Goal: Task Accomplishment & Management: Manage account settings

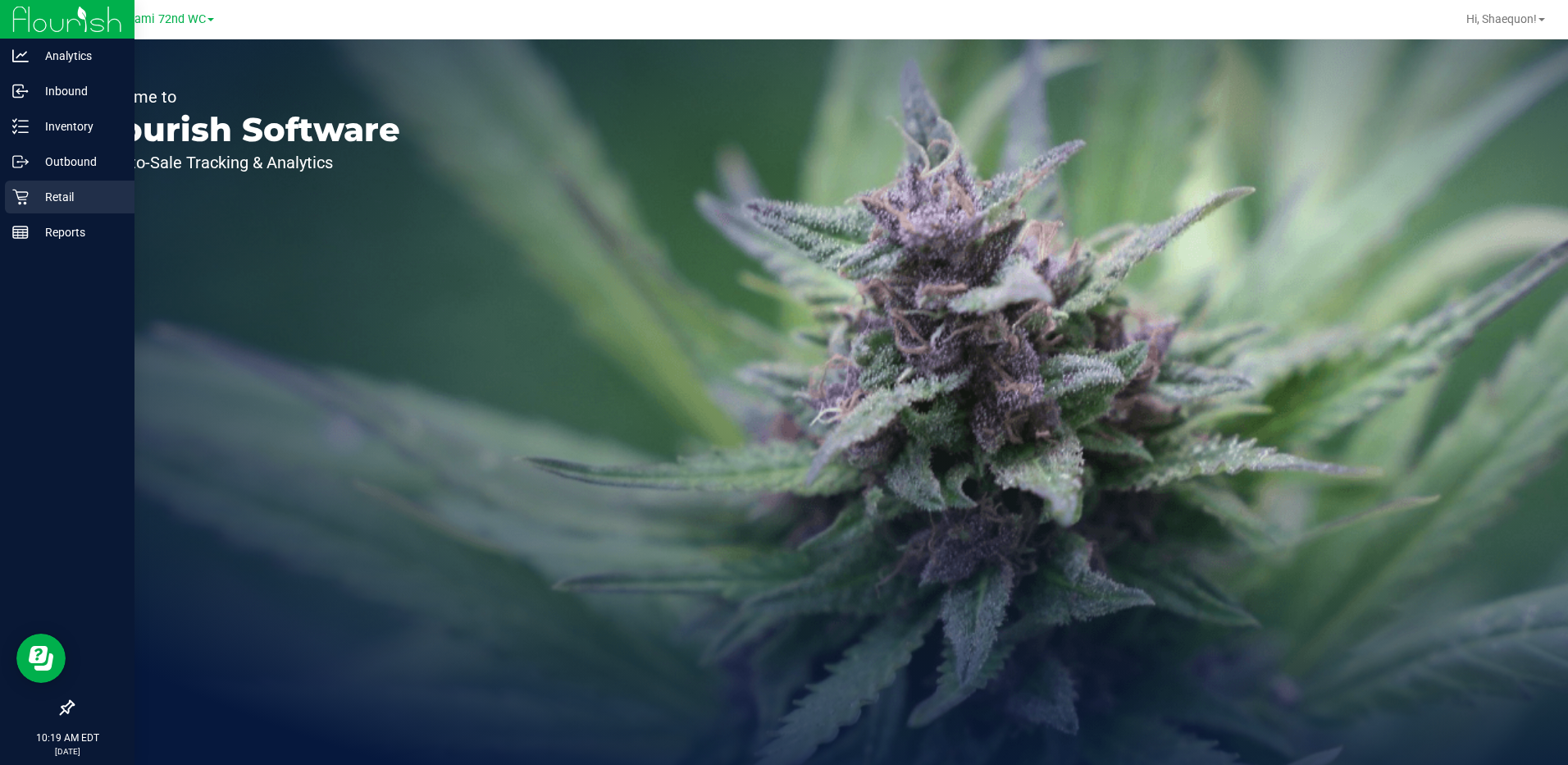
click at [37, 192] on p "Retail" at bounding box center [77, 197] width 98 height 20
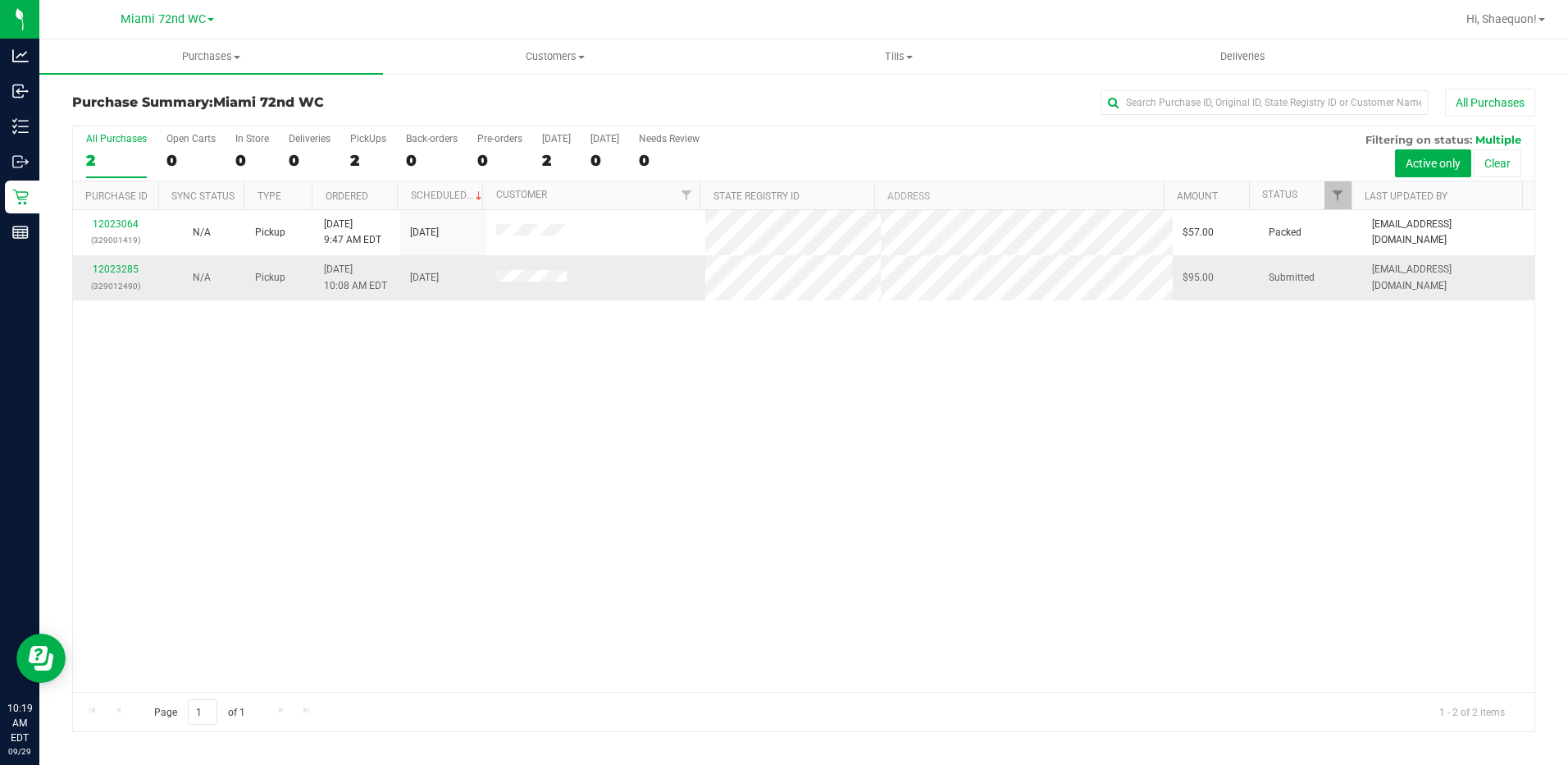
click at [138, 271] on div "12023285 (329012490)" at bounding box center [116, 277] width 67 height 32
click at [123, 270] on link "12023285" at bounding box center [115, 269] width 46 height 12
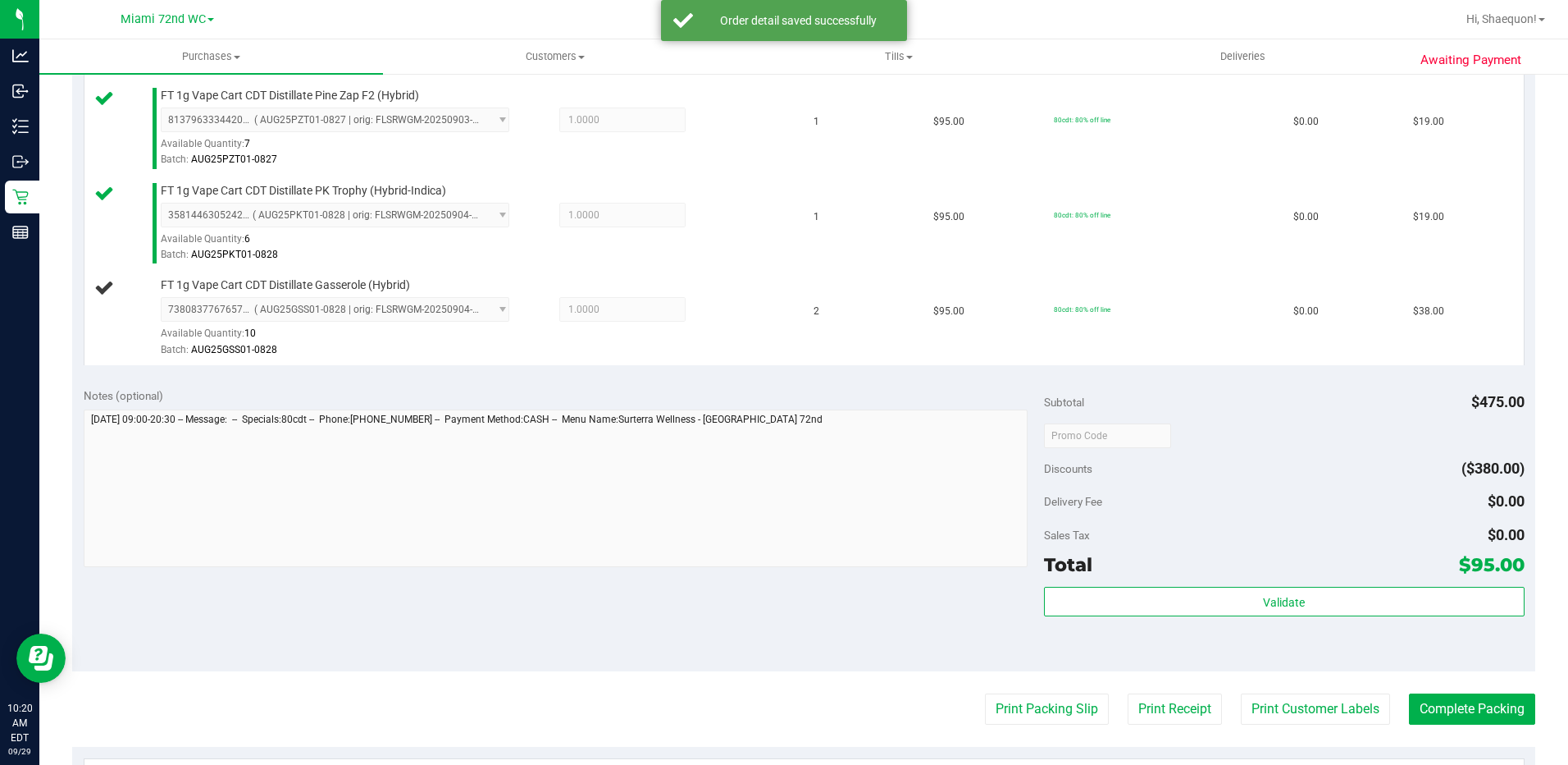
scroll to position [574, 0]
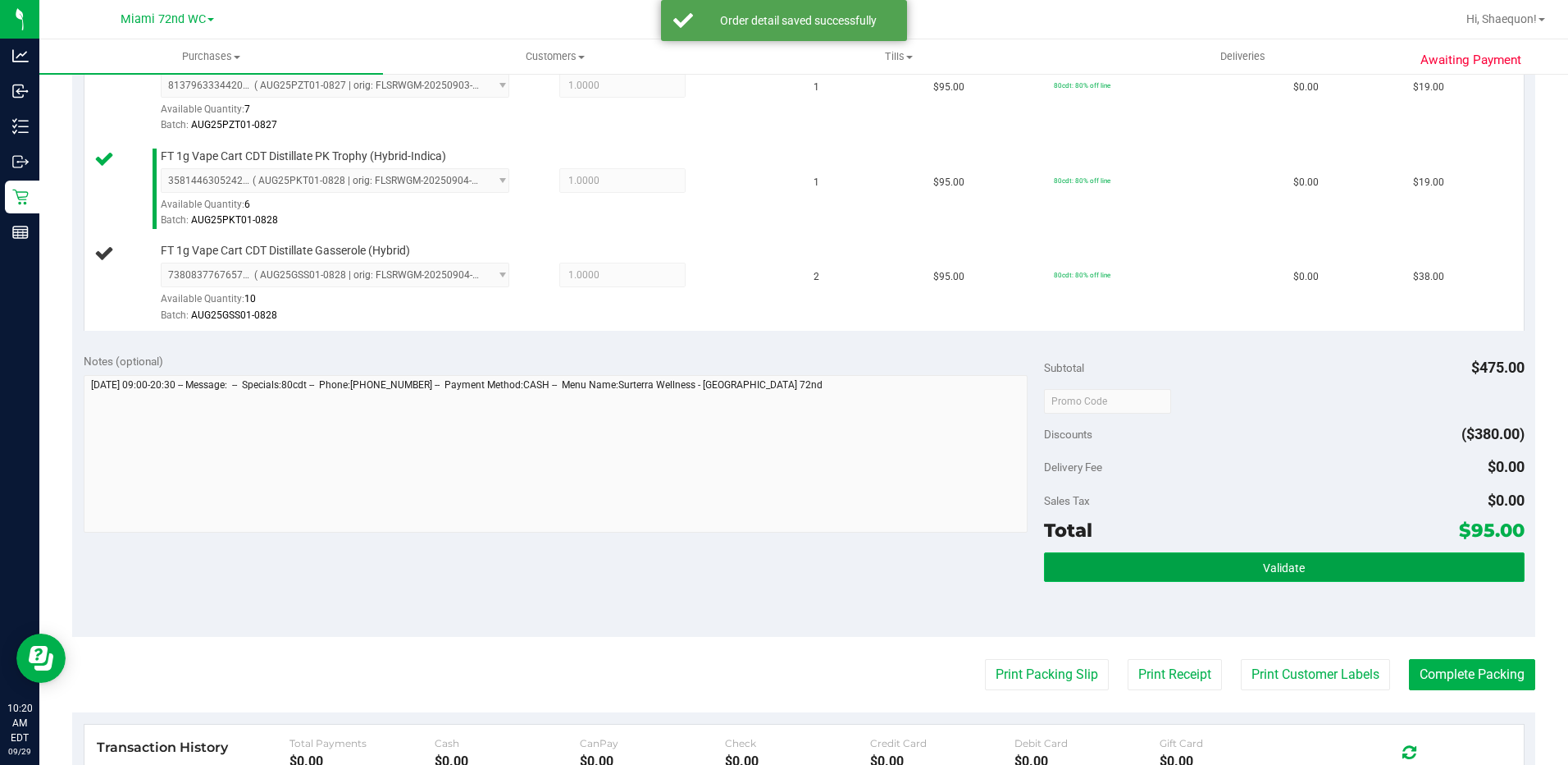
click at [1422, 577] on button "Validate" at bounding box center [1284, 567] width 481 height 30
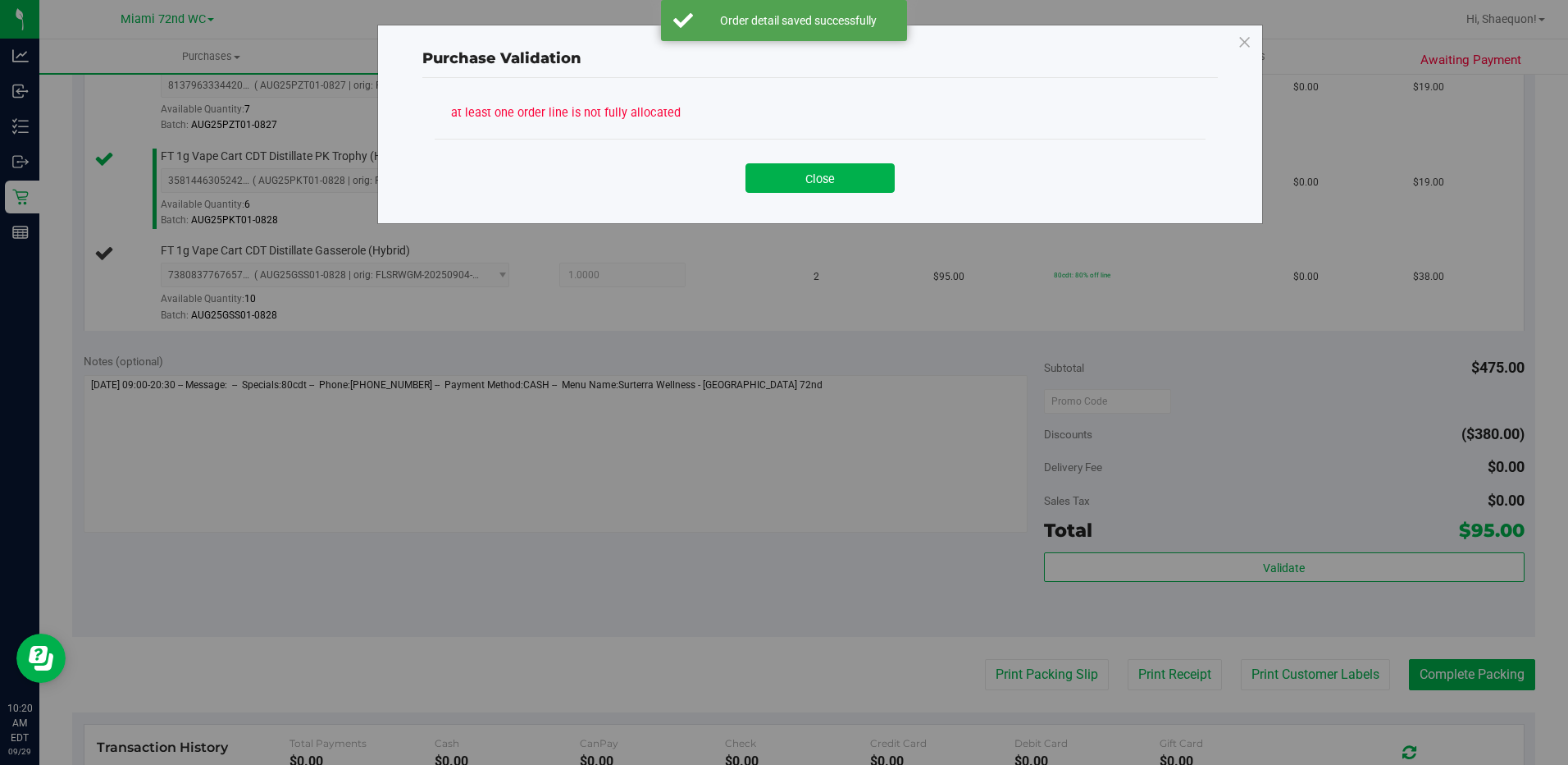
click at [844, 206] on div "at least one order line is not fully allocated Close" at bounding box center [820, 143] width 795 height 131
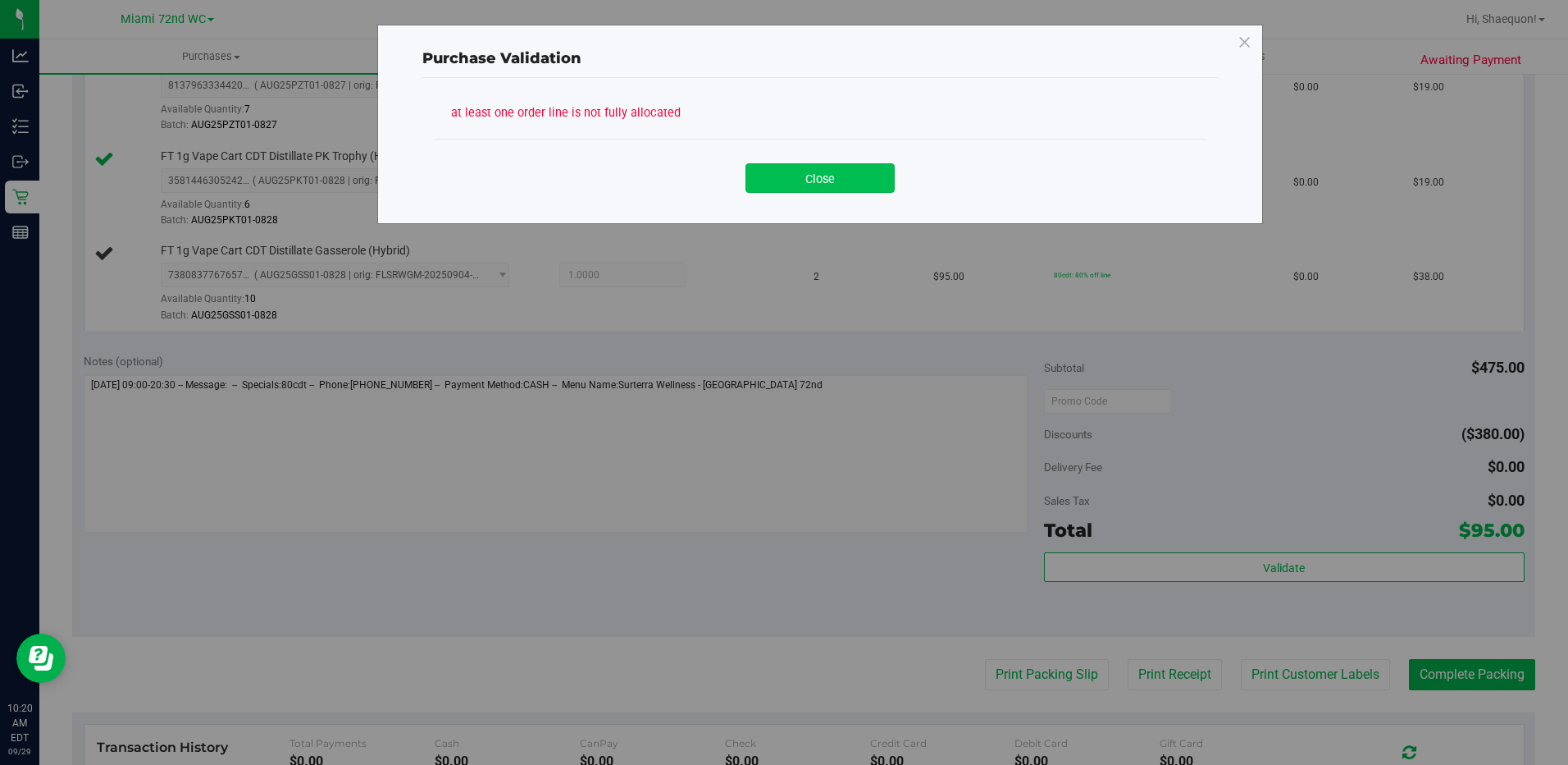
click at [830, 187] on button "Close" at bounding box center [820, 178] width 150 height 30
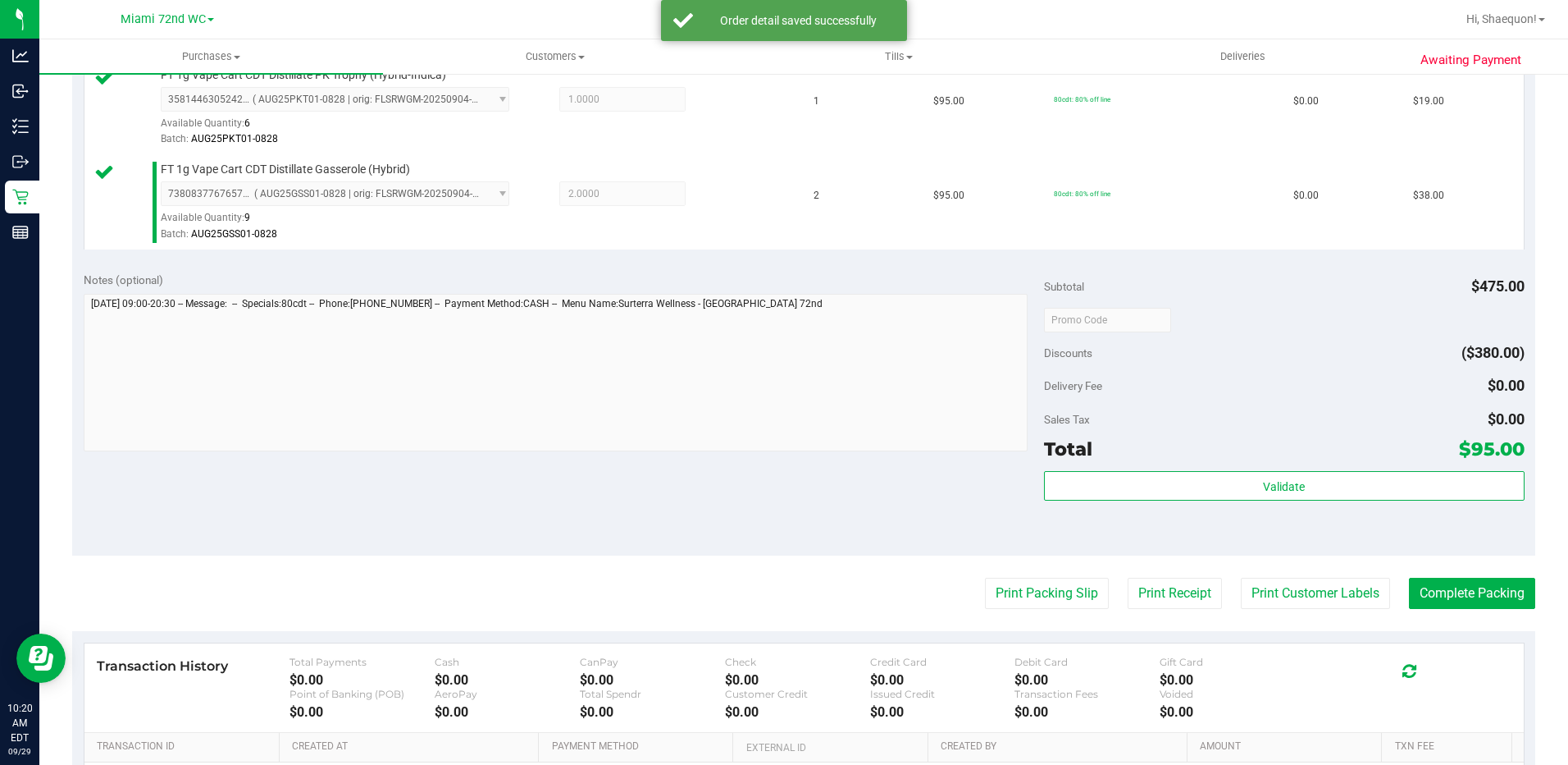
scroll to position [656, 0]
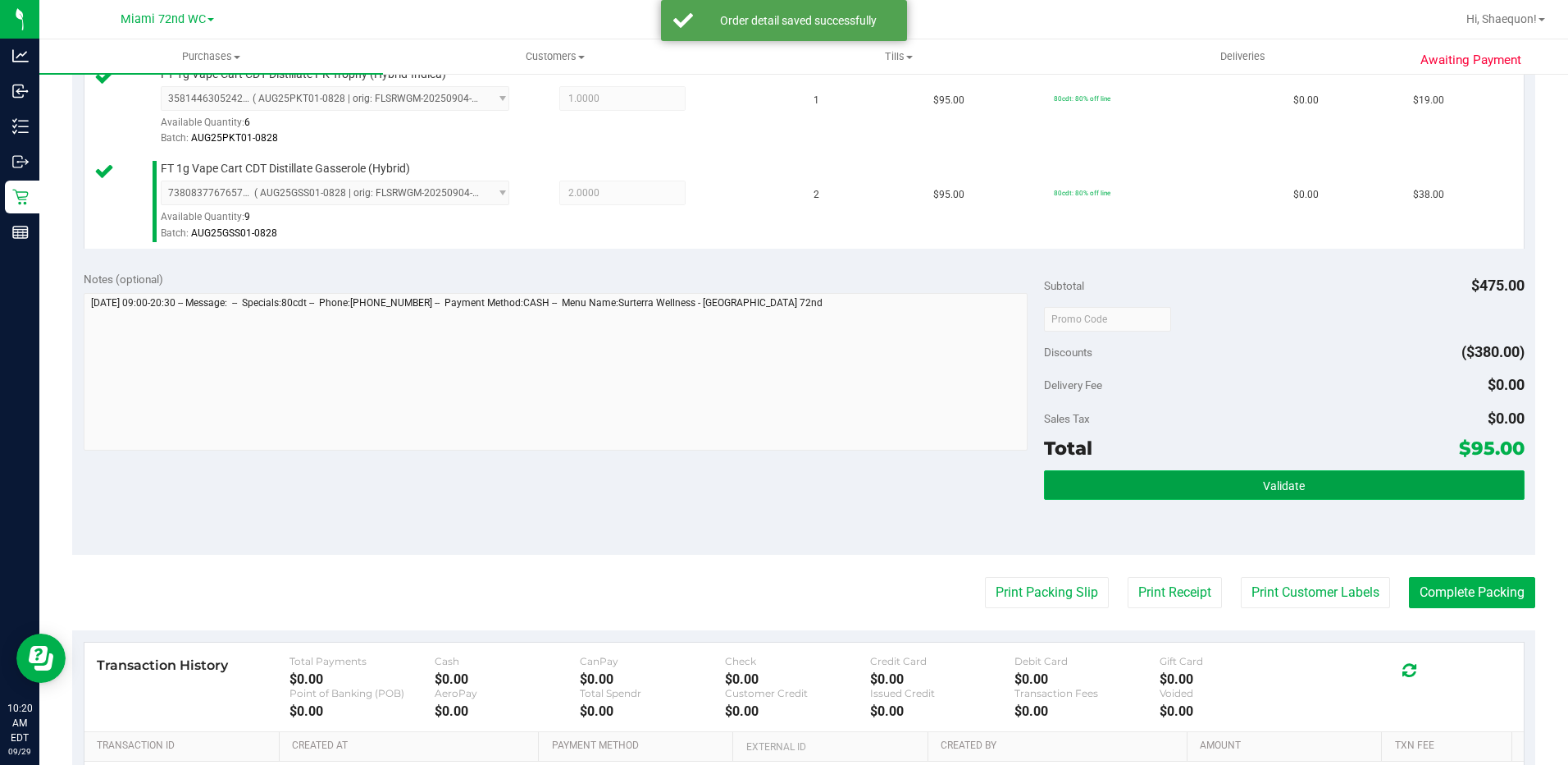
click at [1263, 491] on span "Validate" at bounding box center [1283, 486] width 41 height 14
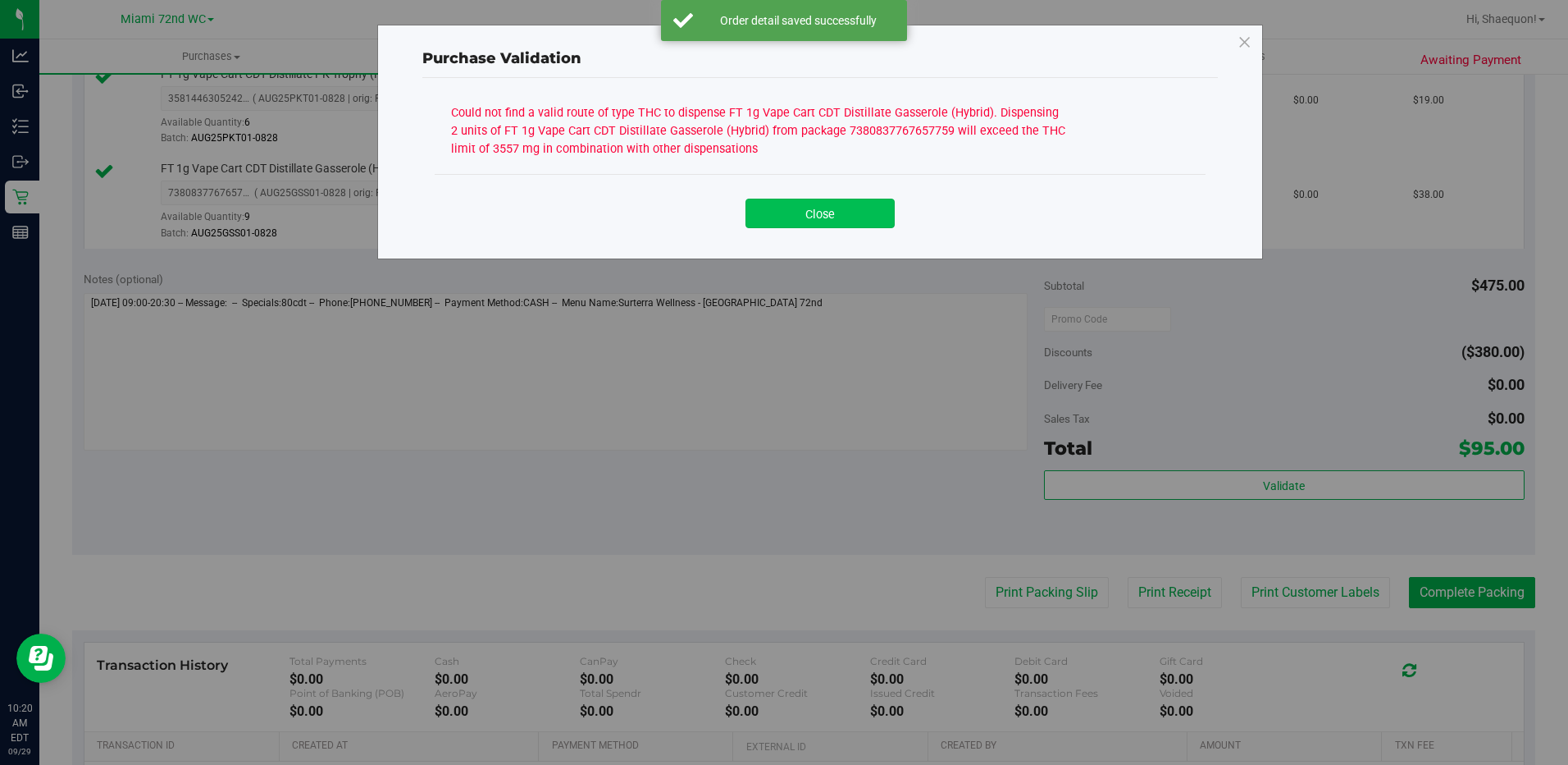
click at [818, 225] on button "Close" at bounding box center [820, 213] width 150 height 30
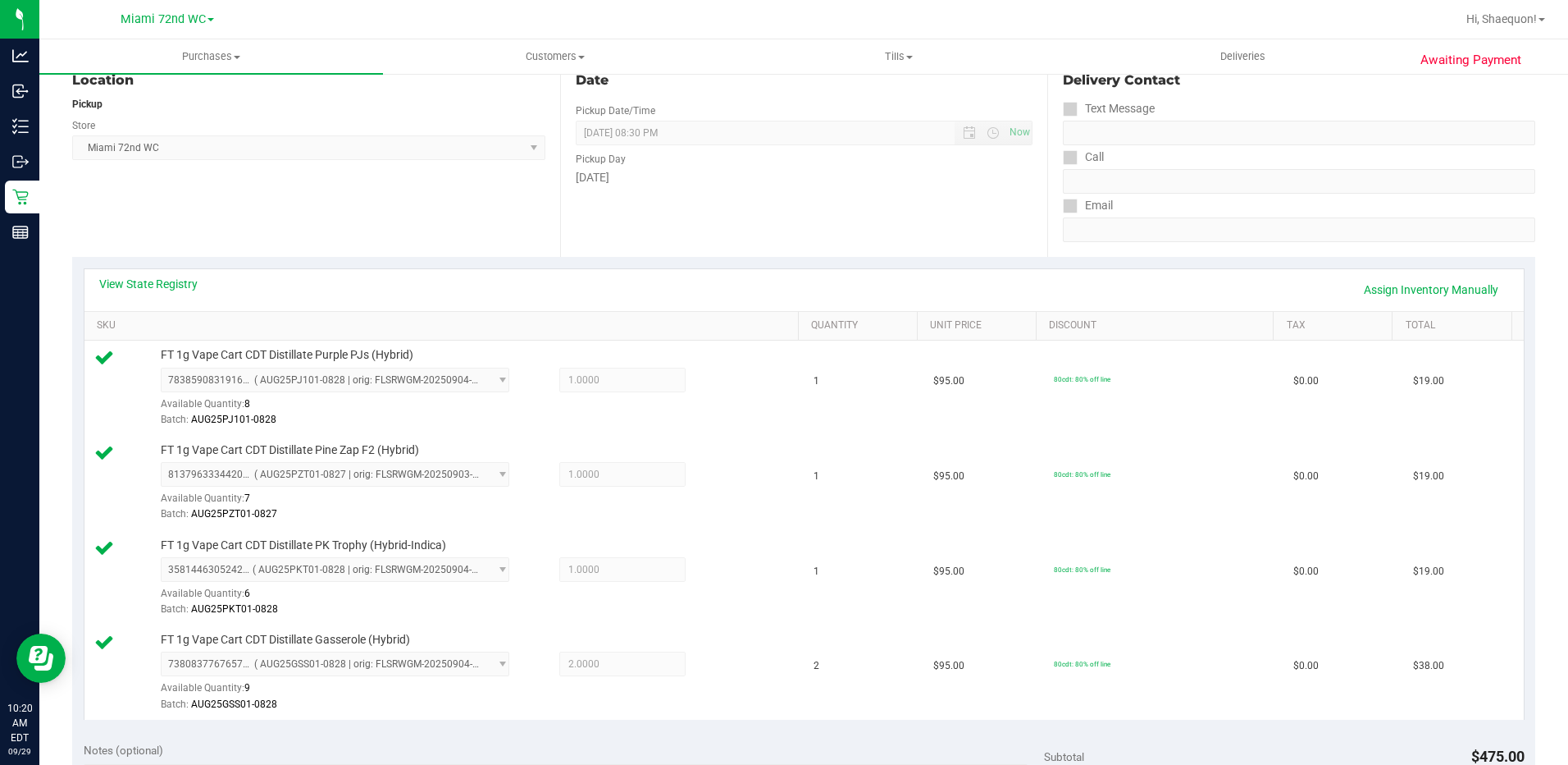
scroll to position [164, 0]
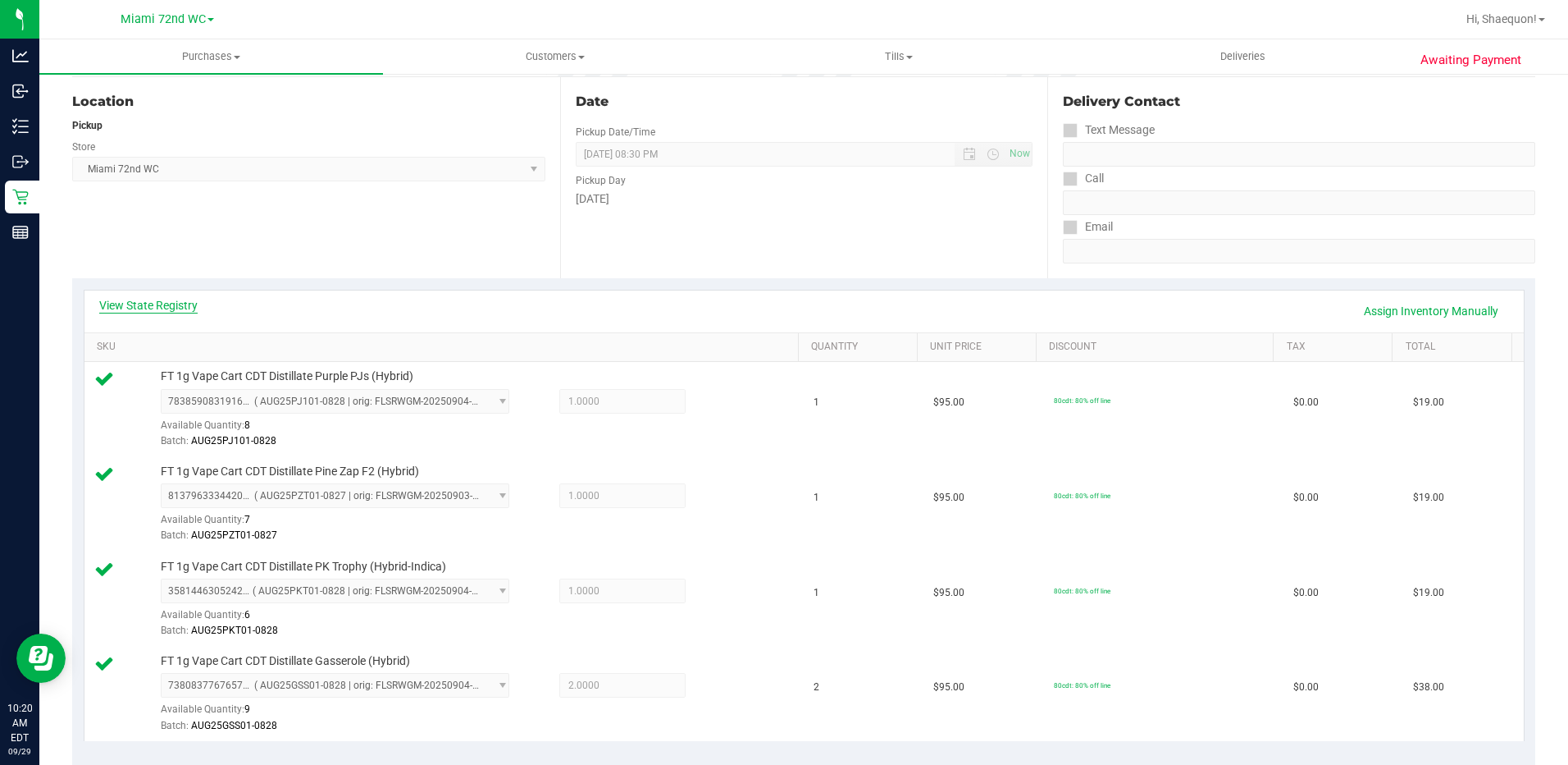
click at [154, 309] on link "View State Registry" at bounding box center [148, 305] width 98 height 16
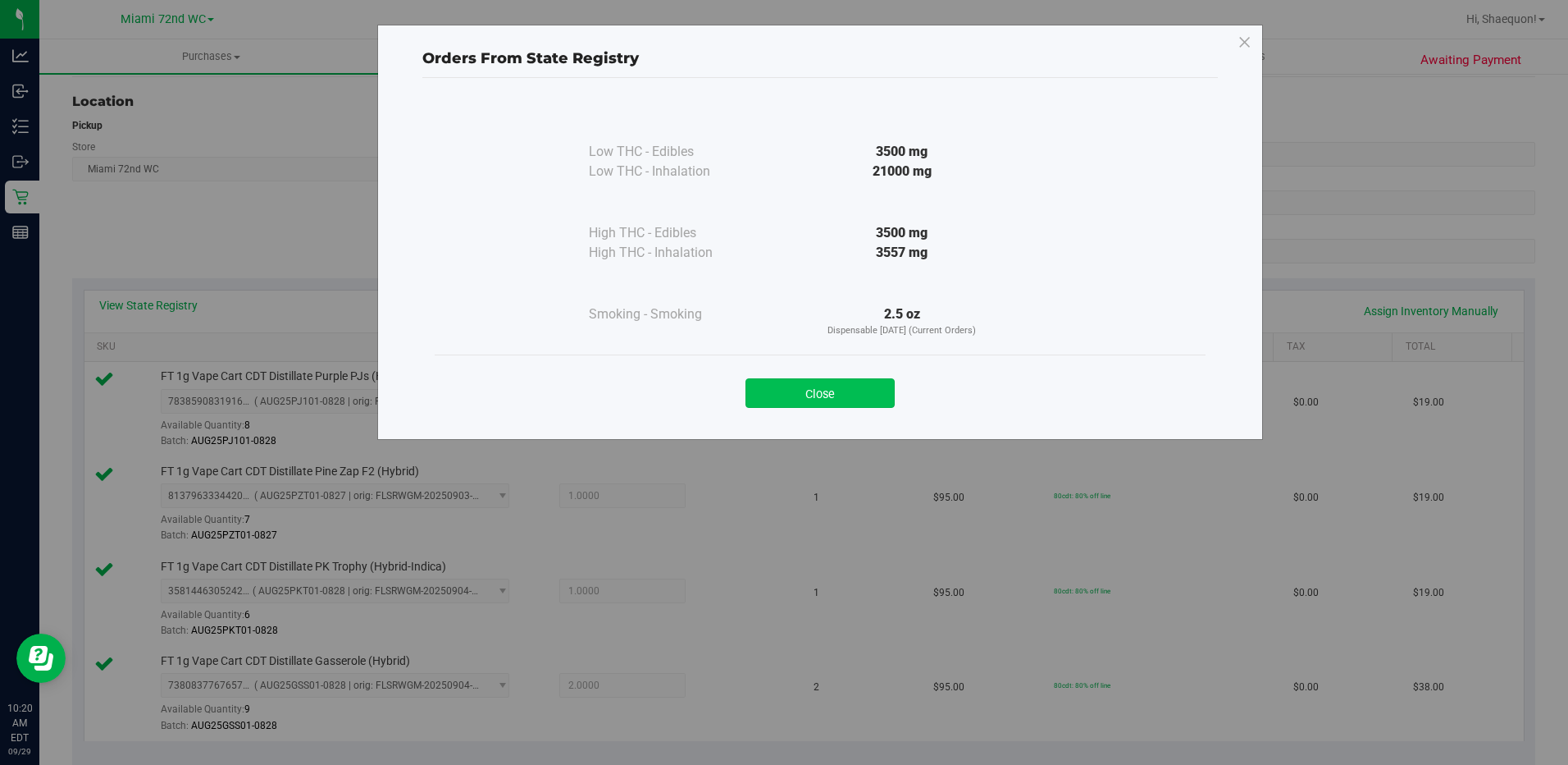
click at [838, 399] on button "Close" at bounding box center [820, 393] width 150 height 30
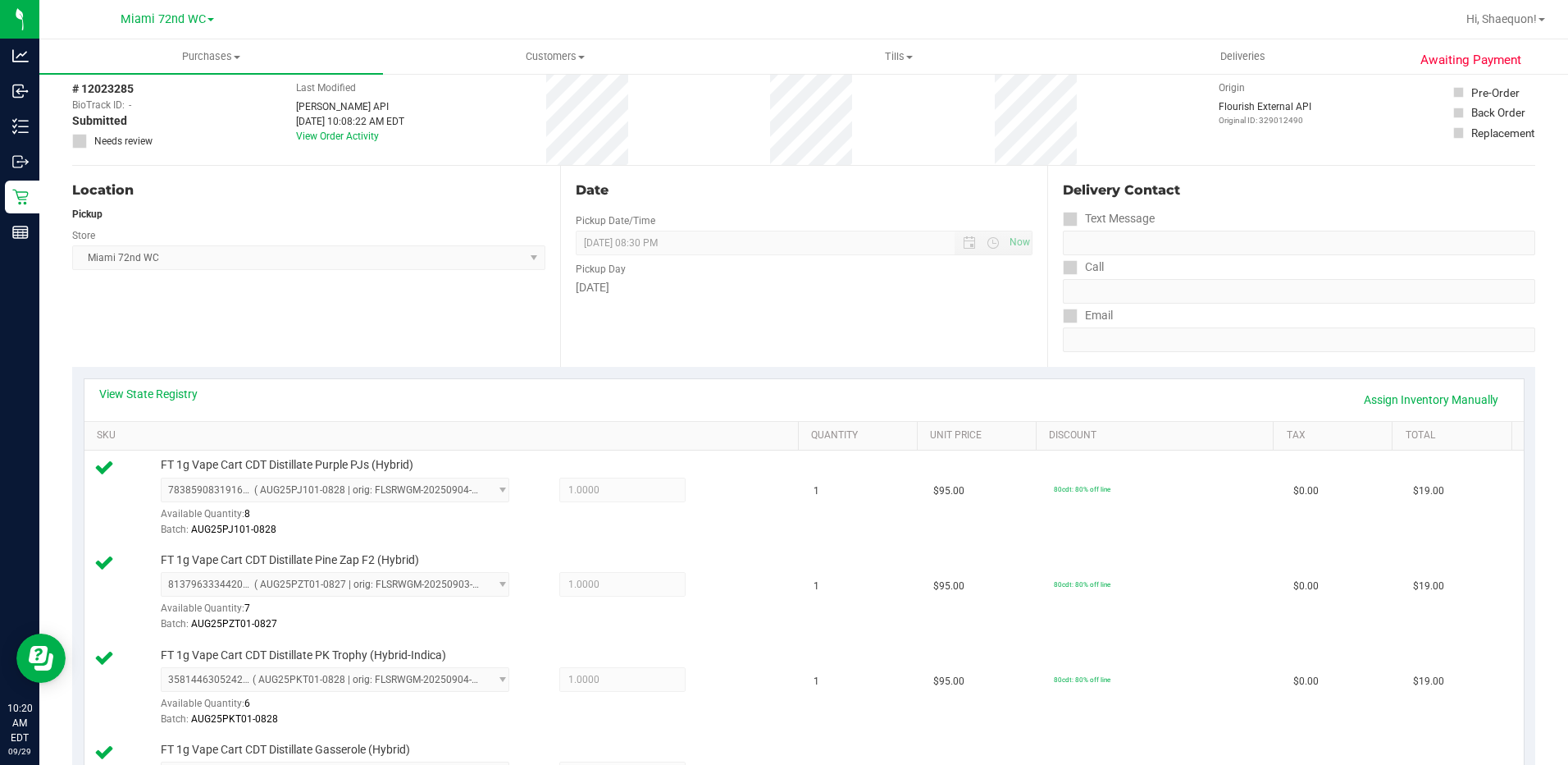
scroll to position [0, 0]
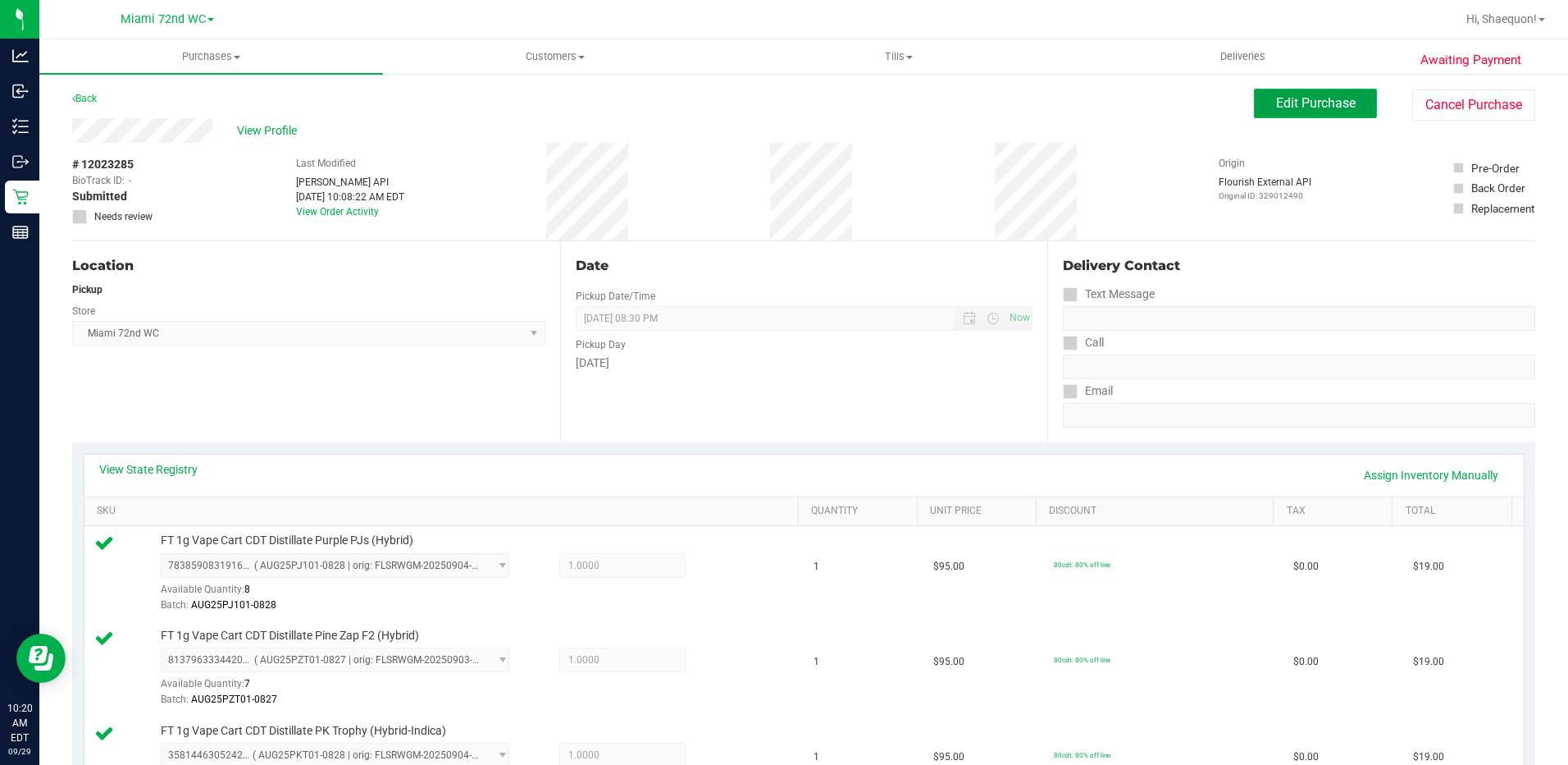
click at [1307, 105] on span "Edit Purchase" at bounding box center [1316, 103] width 79 height 15
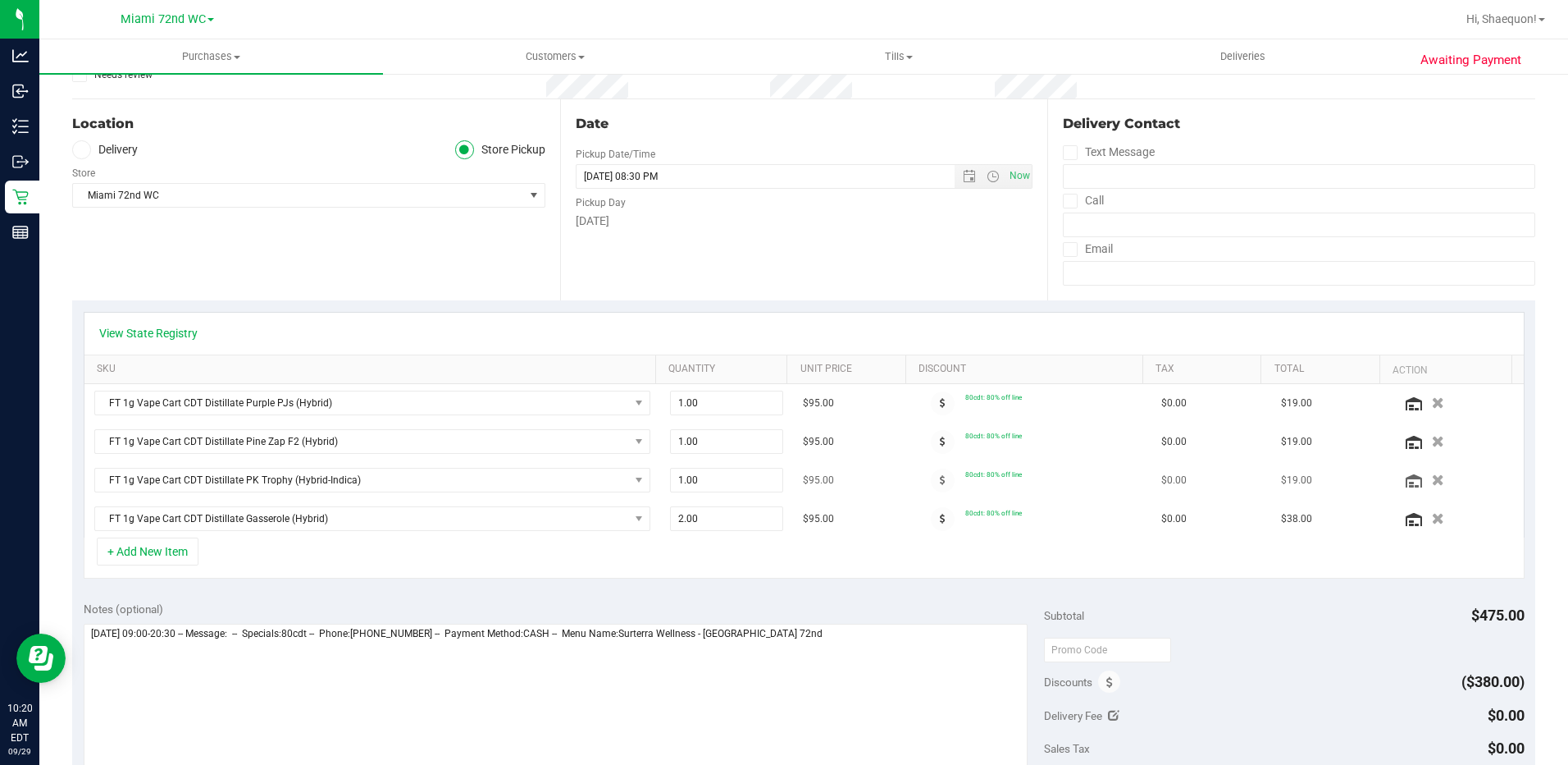
scroll to position [164, 0]
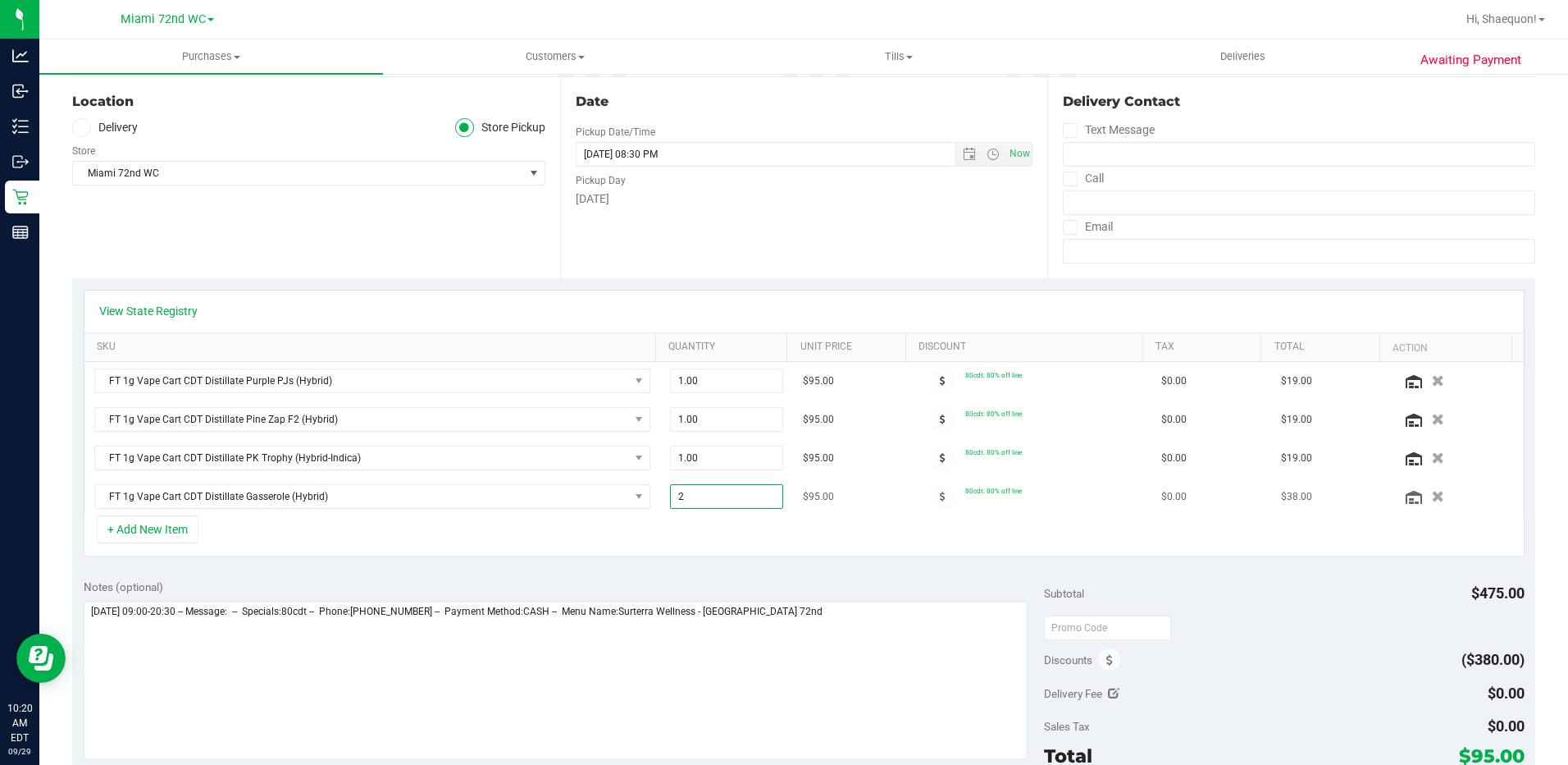
click at [719, 500] on span "2.00 2" at bounding box center [727, 496] width 113 height 24
type input "1"
type input "2.00"
type input "2"
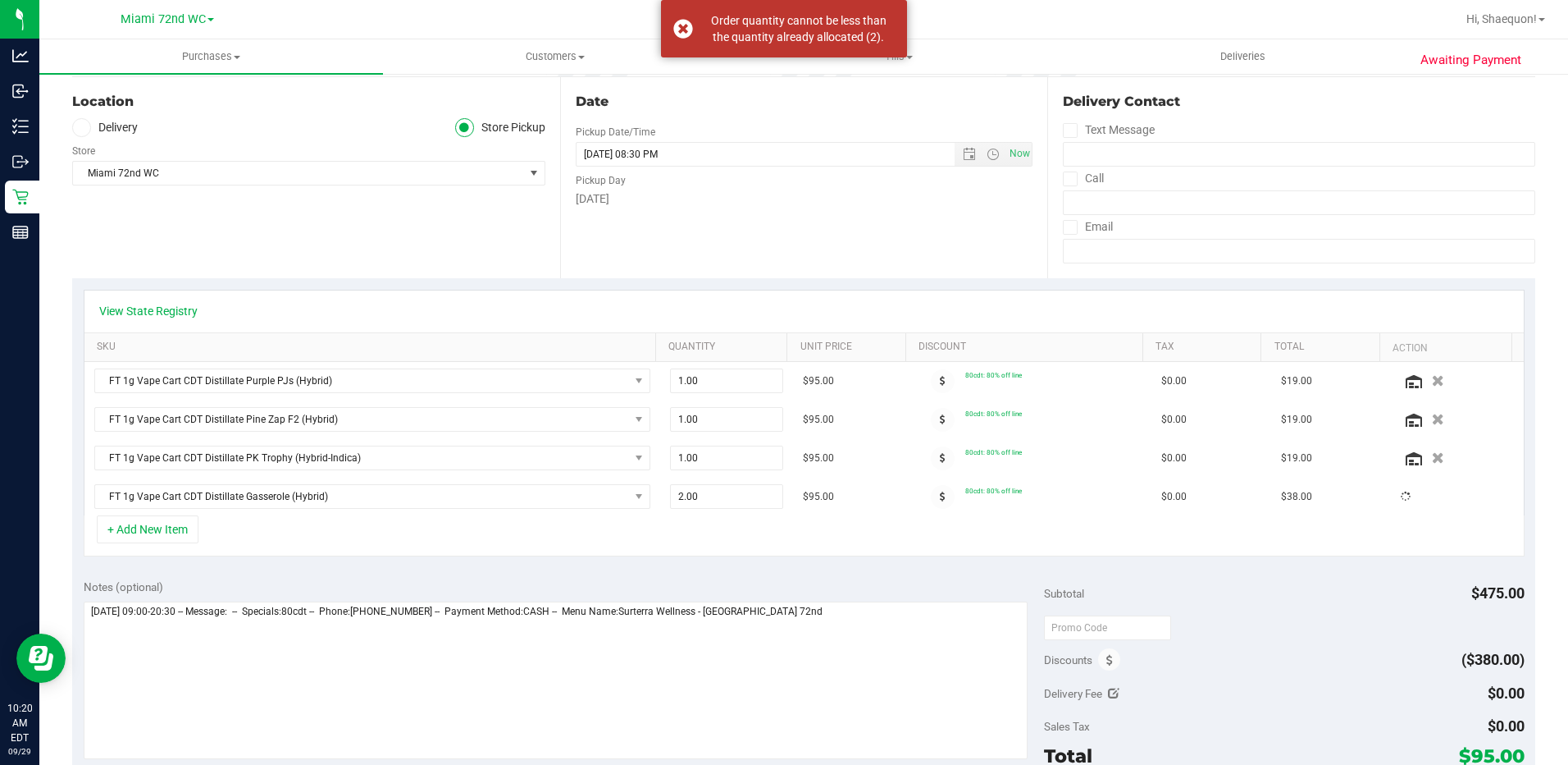
click at [761, 548] on div "+ Add New Item" at bounding box center [804, 536] width 1441 height 41
click at [716, 504] on div "Loading... FT 1g Vape Cart CDT Distillate Purple PJs (Hybrid) 1.00 1 $95.00 80c…" at bounding box center [804, 439] width 1439 height 153
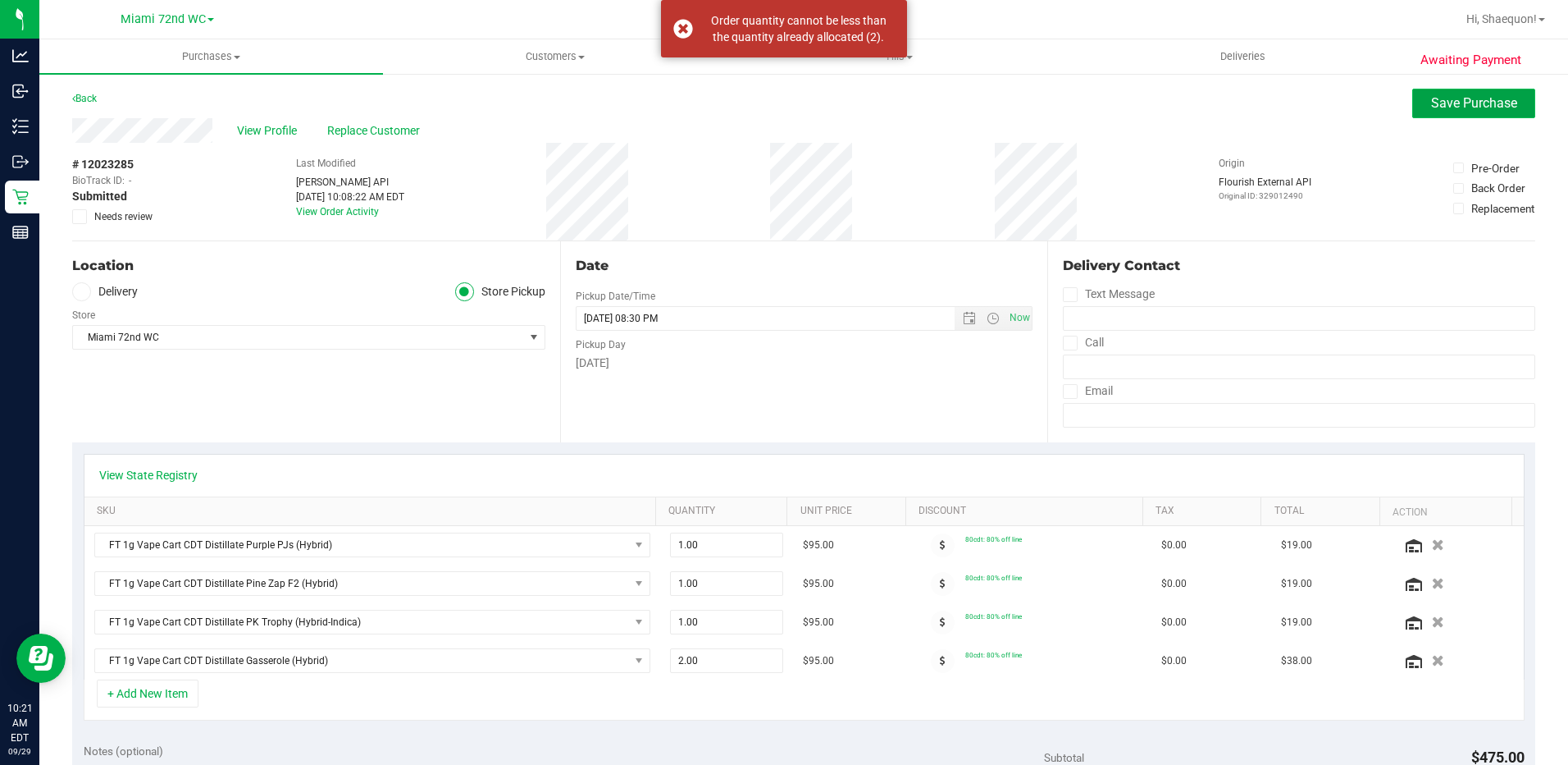
click at [1469, 107] on span "Save Purchase" at bounding box center [1474, 103] width 86 height 15
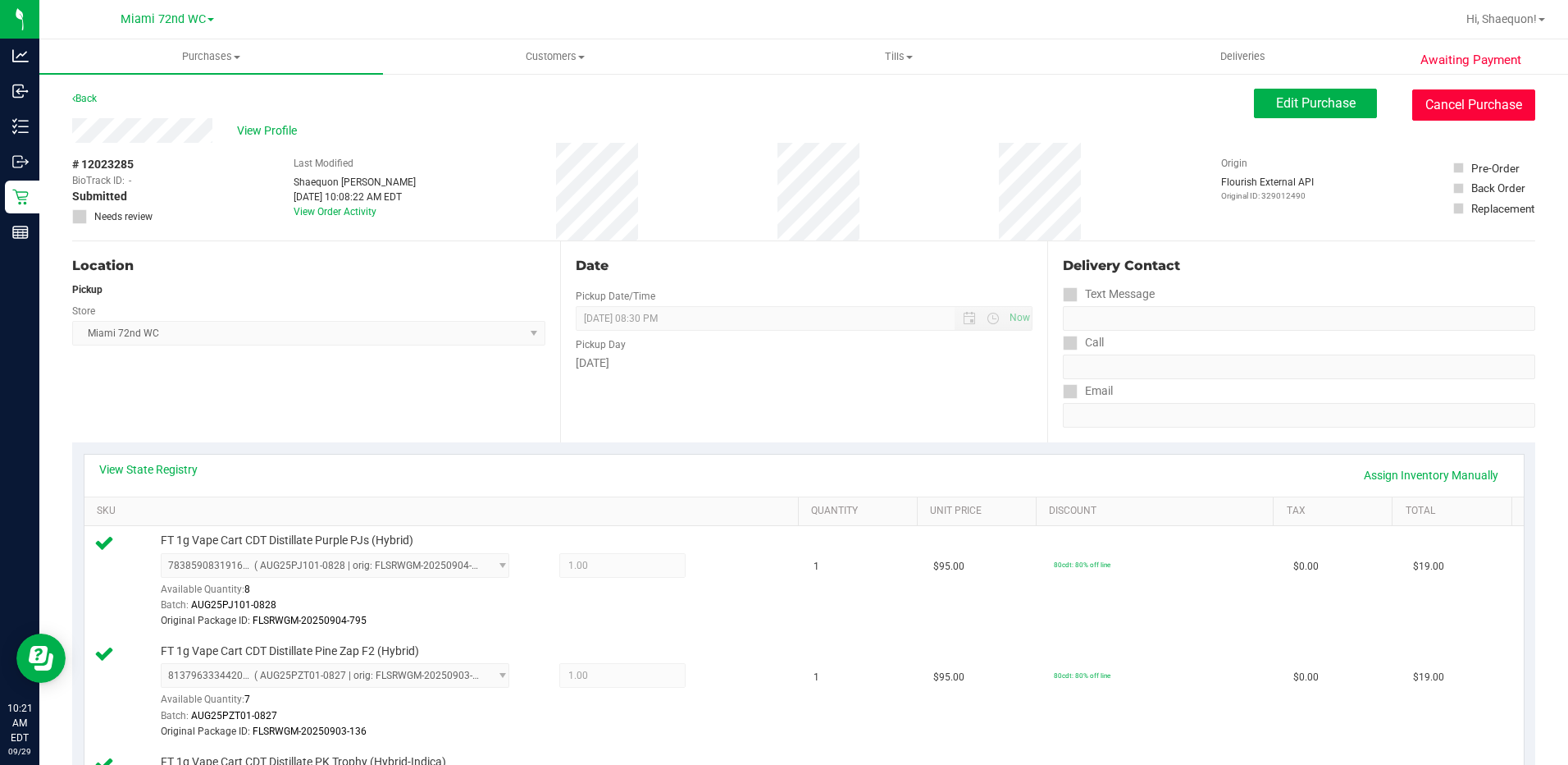
click at [1440, 110] on button "Cancel Purchase" at bounding box center [1473, 105] width 123 height 32
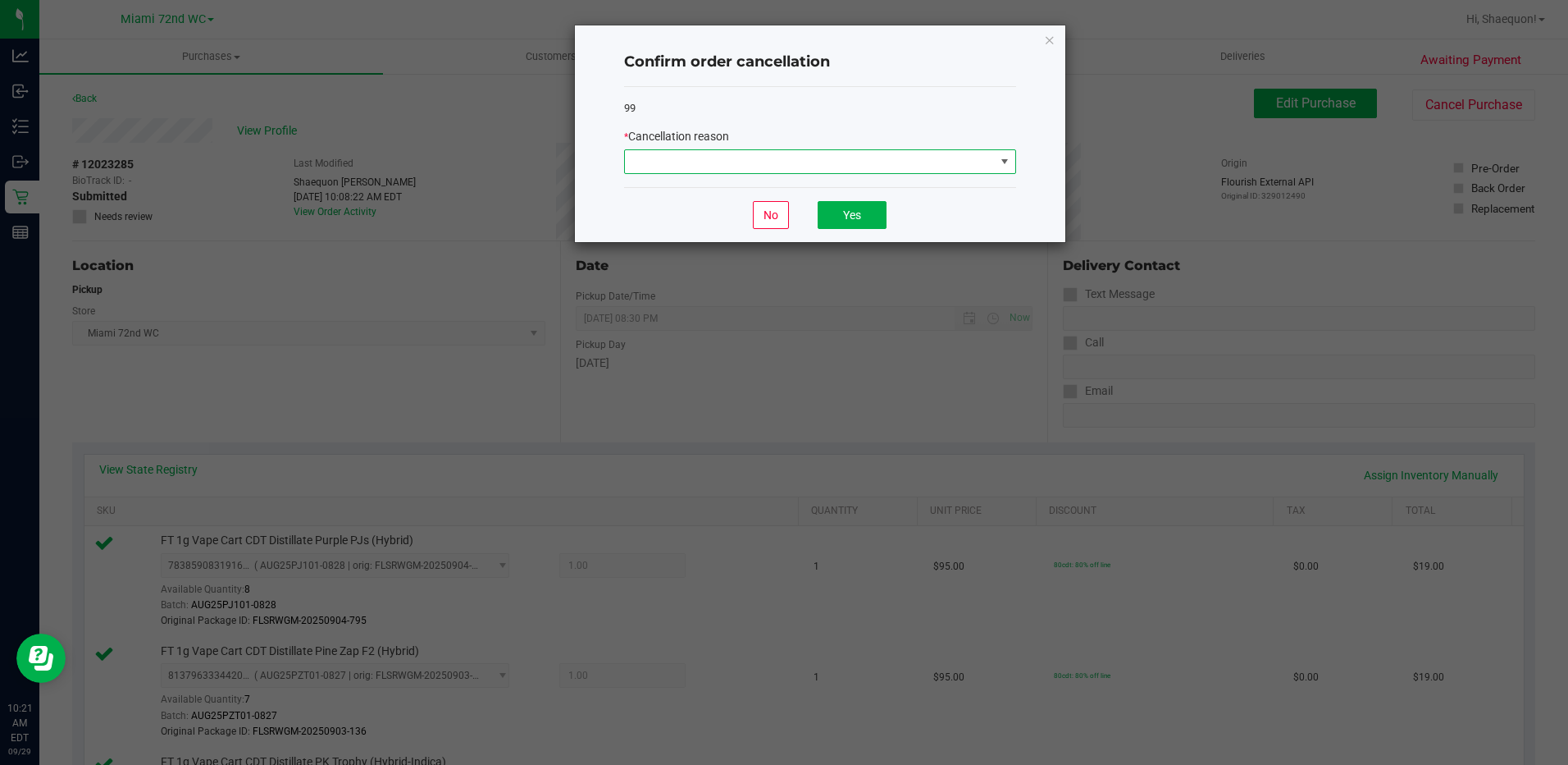
click at [998, 159] on span at bounding box center [1004, 161] width 14 height 14
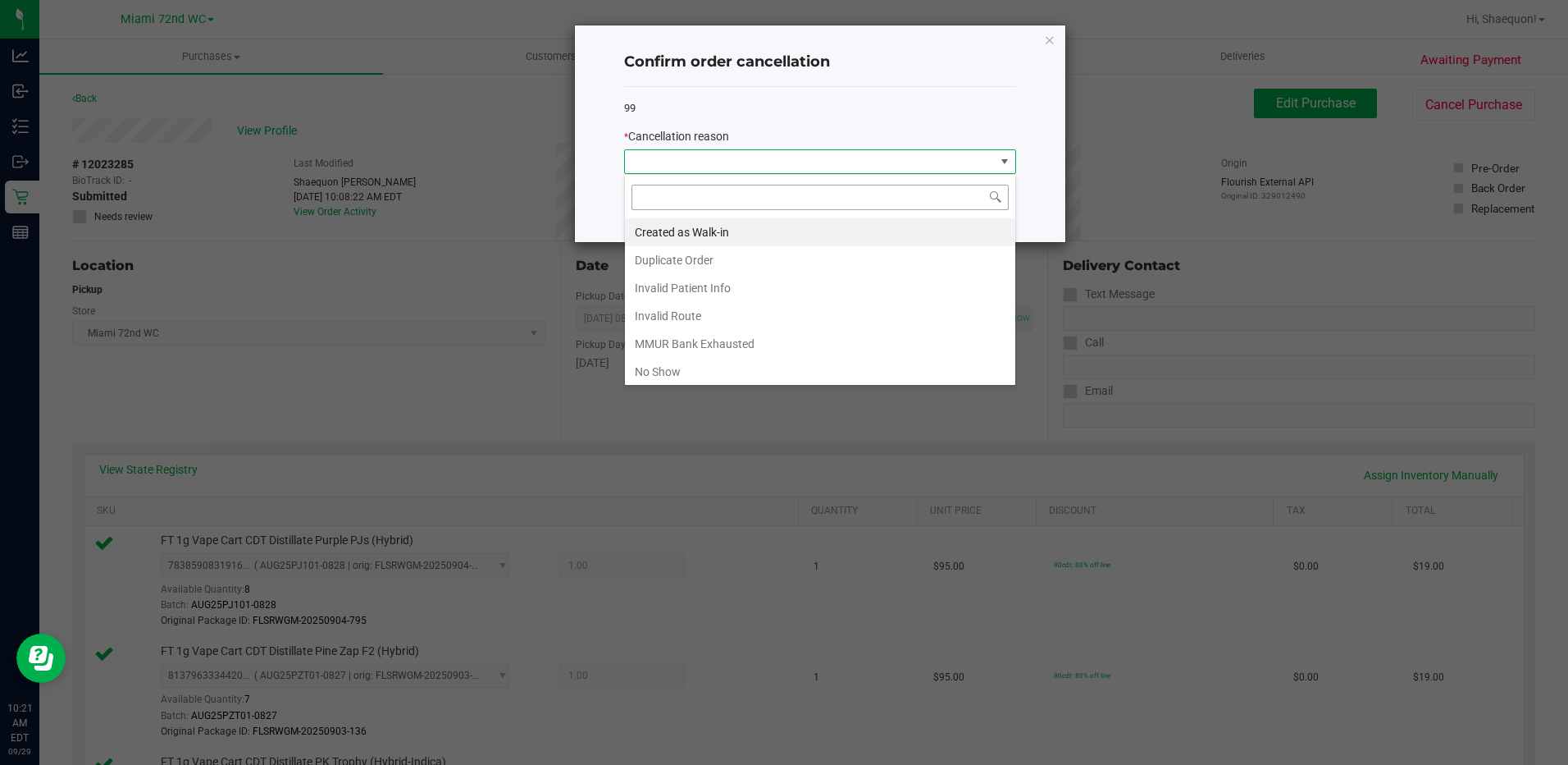
scroll to position [24, 392]
click at [897, 341] on li "MMUR Bank Exhausted" at bounding box center [820, 343] width 390 height 28
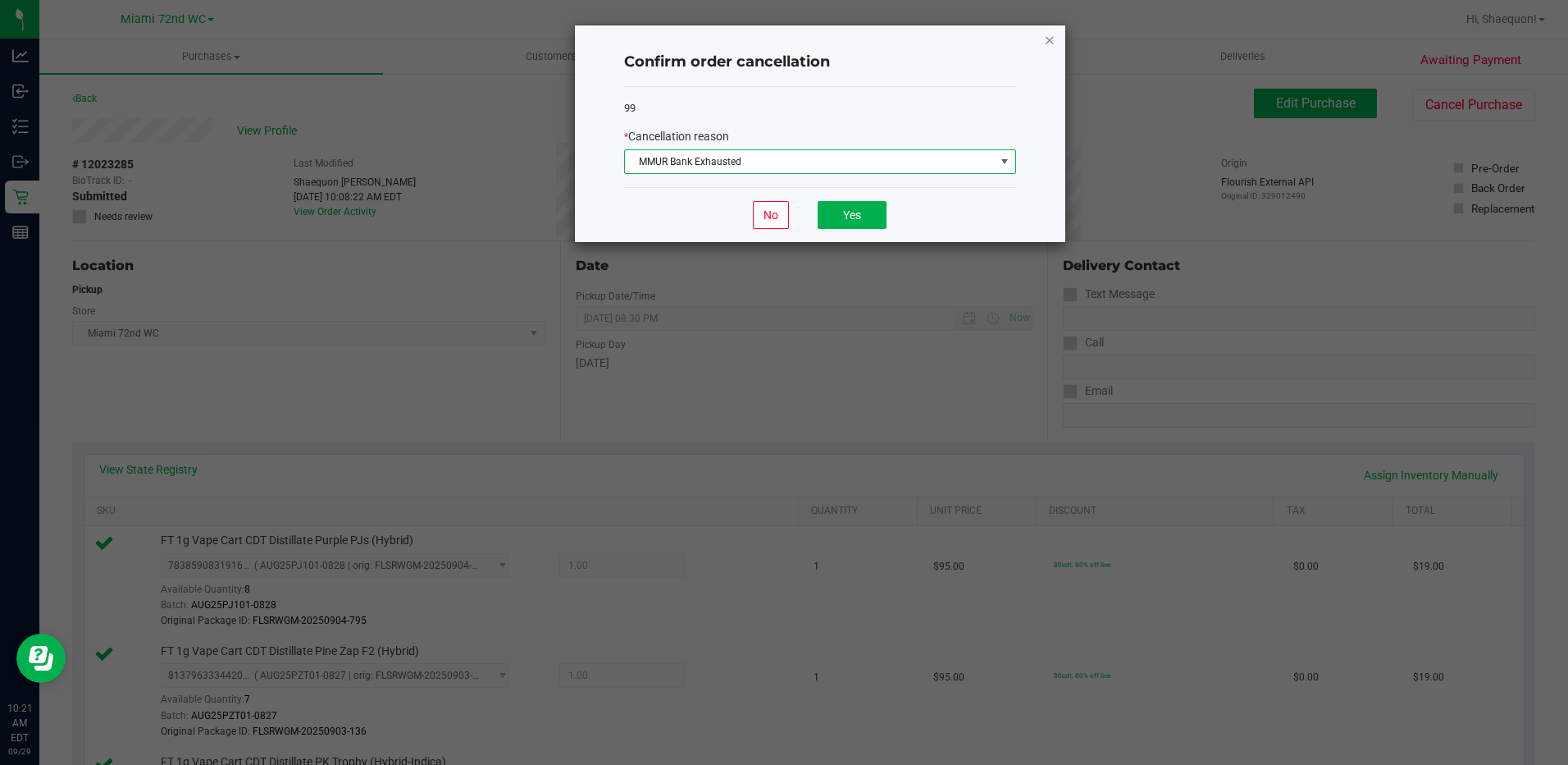
click at [1053, 37] on icon "Close" at bounding box center [1049, 40] width 12 height 20
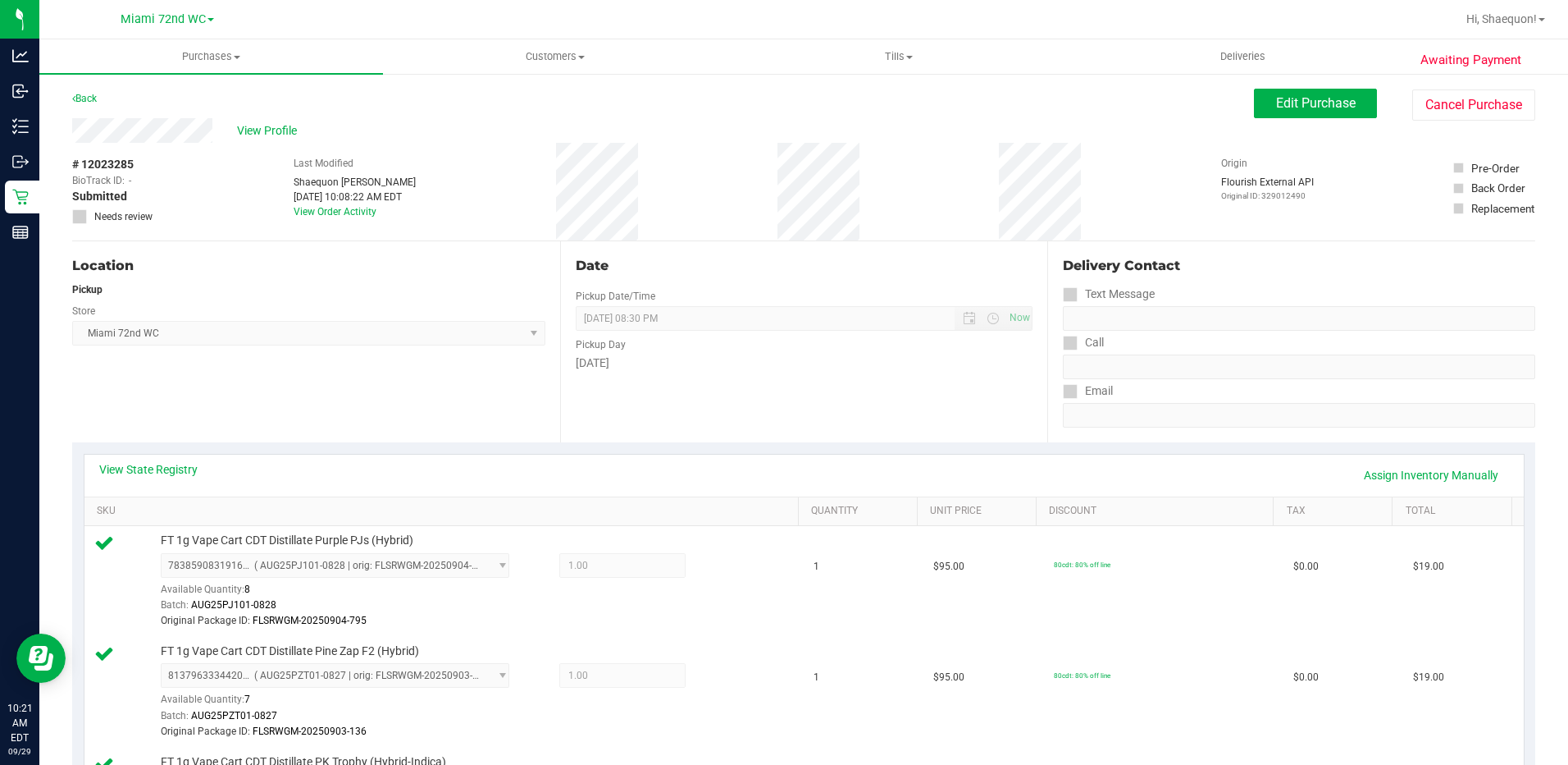
click at [774, 185] on div "# 12023285 BioTrack ID: - Submitted Needs review Last Modified [PERSON_NAME] [D…" at bounding box center [803, 191] width 1463 height 97
click at [949, 228] on div "# 12023285 BioTrack ID: - Submitted Needs review Last Modified [PERSON_NAME] [D…" at bounding box center [803, 191] width 1463 height 97
click at [1452, 114] on button "Cancel Purchase" at bounding box center [1473, 105] width 123 height 32
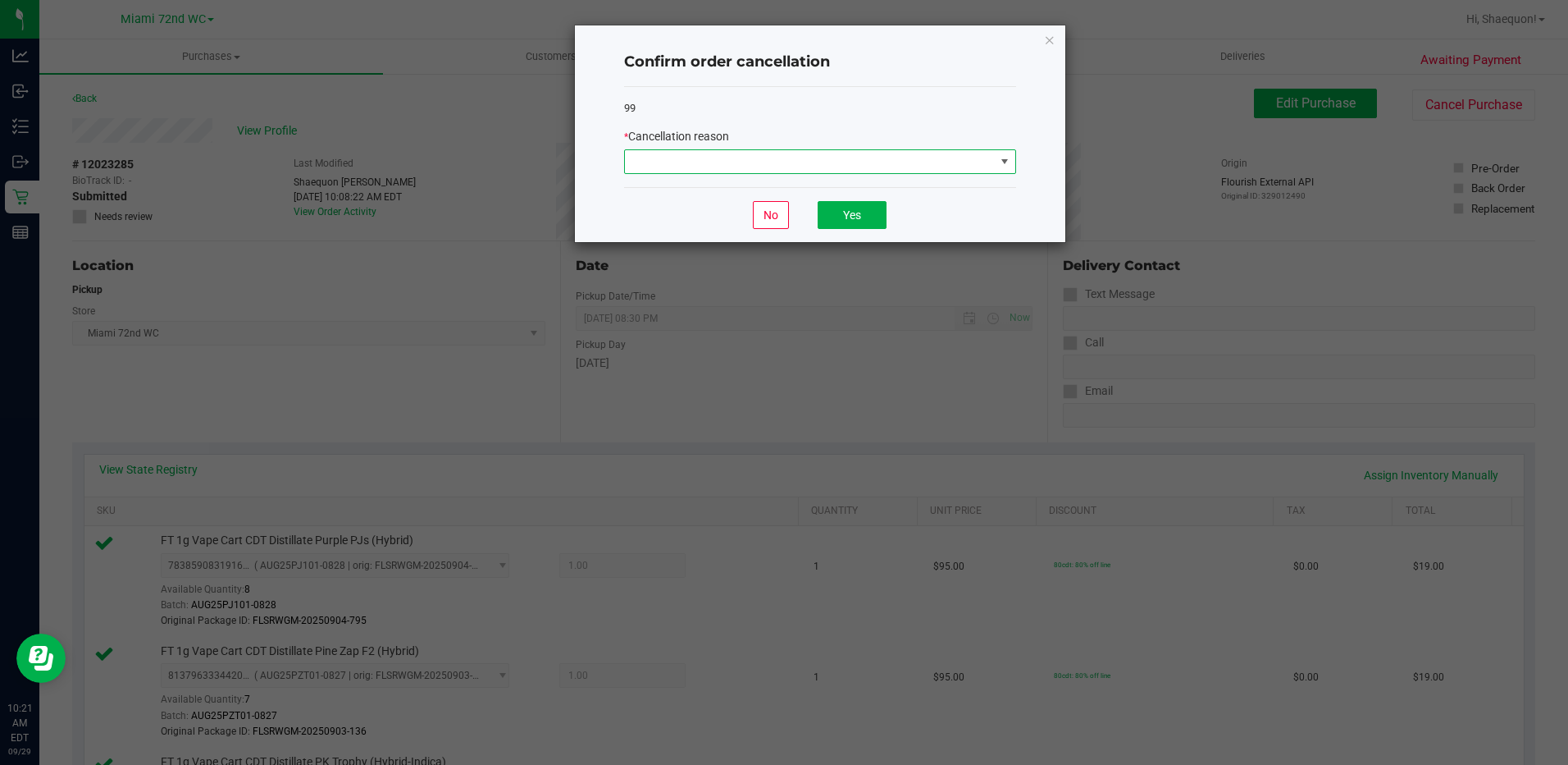
click at [1002, 166] on span at bounding box center [1004, 161] width 14 height 14
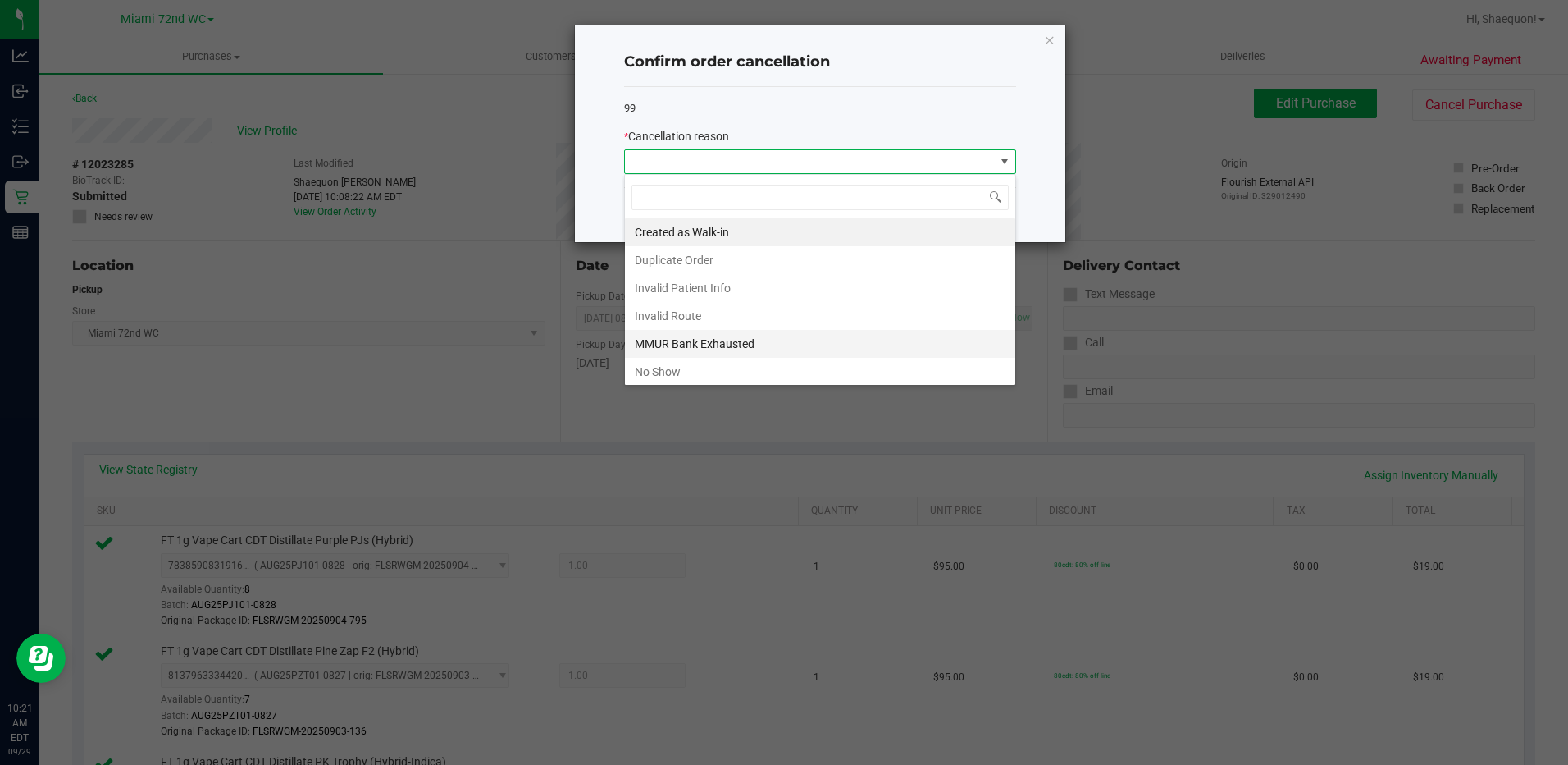
click at [868, 341] on li "MMUR Bank Exhausted" at bounding box center [820, 343] width 390 height 28
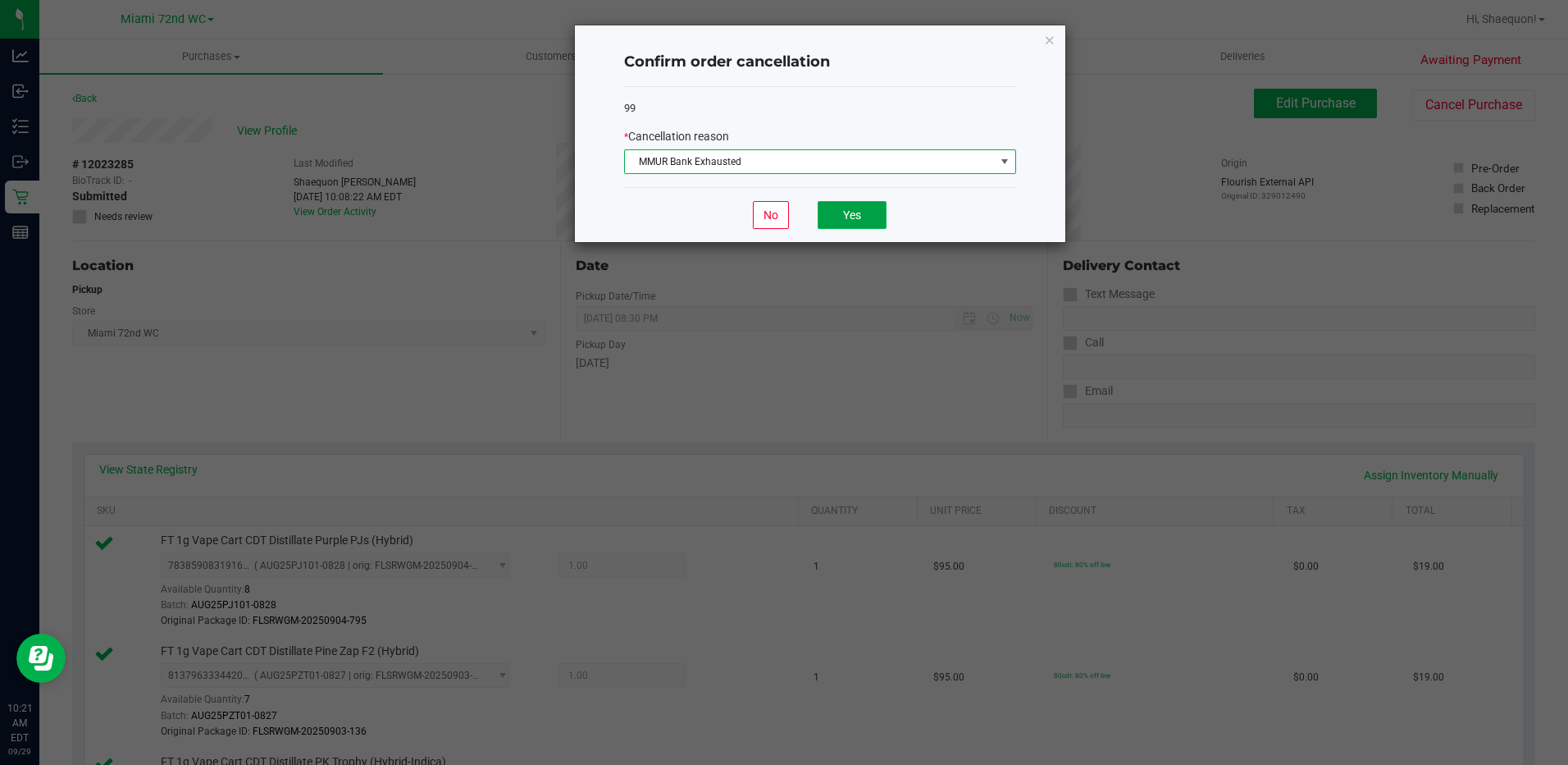
click at [855, 212] on button "Yes" at bounding box center [852, 214] width 68 height 28
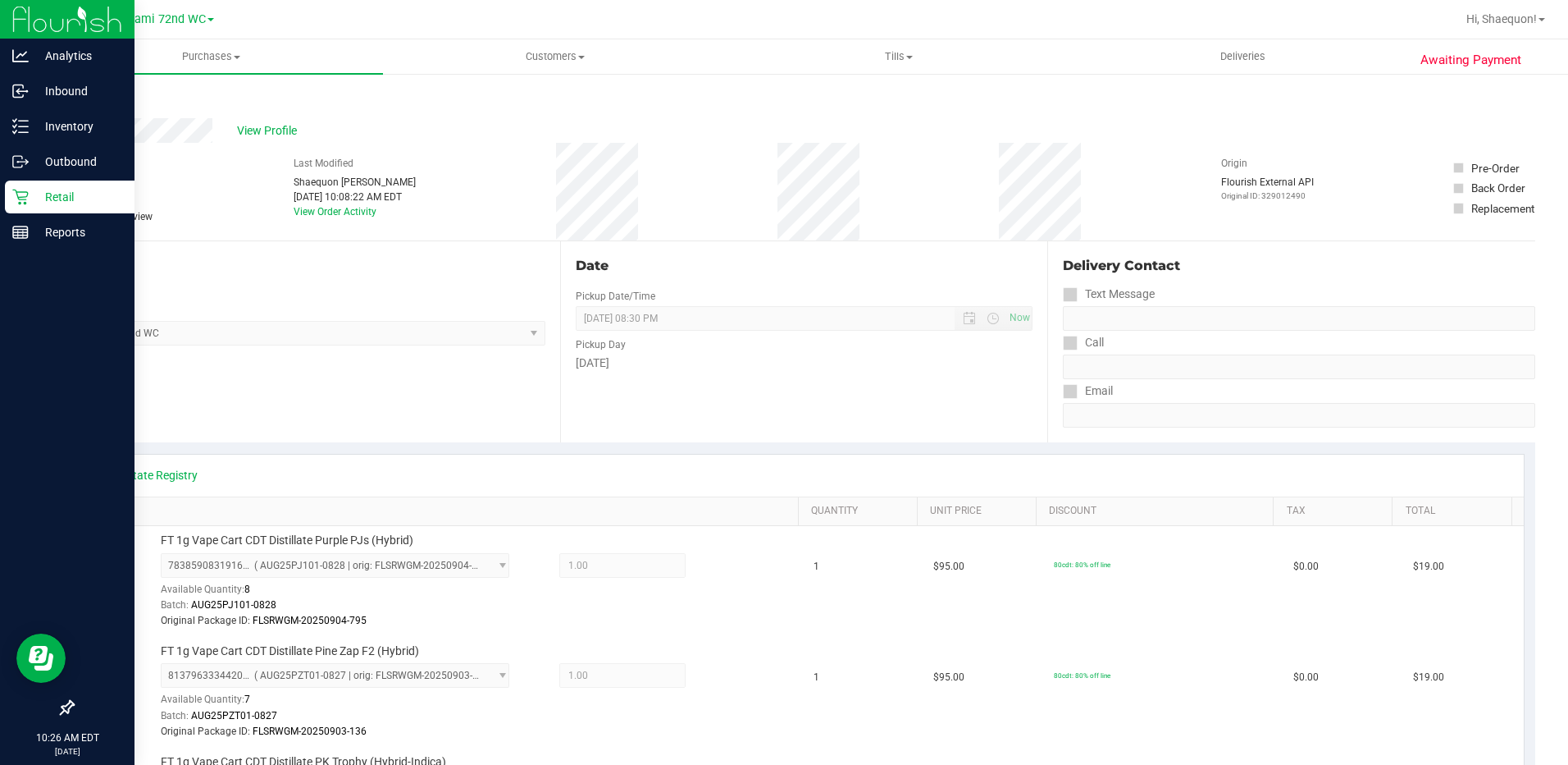
click at [39, 197] on p "Retail" at bounding box center [77, 197] width 98 height 20
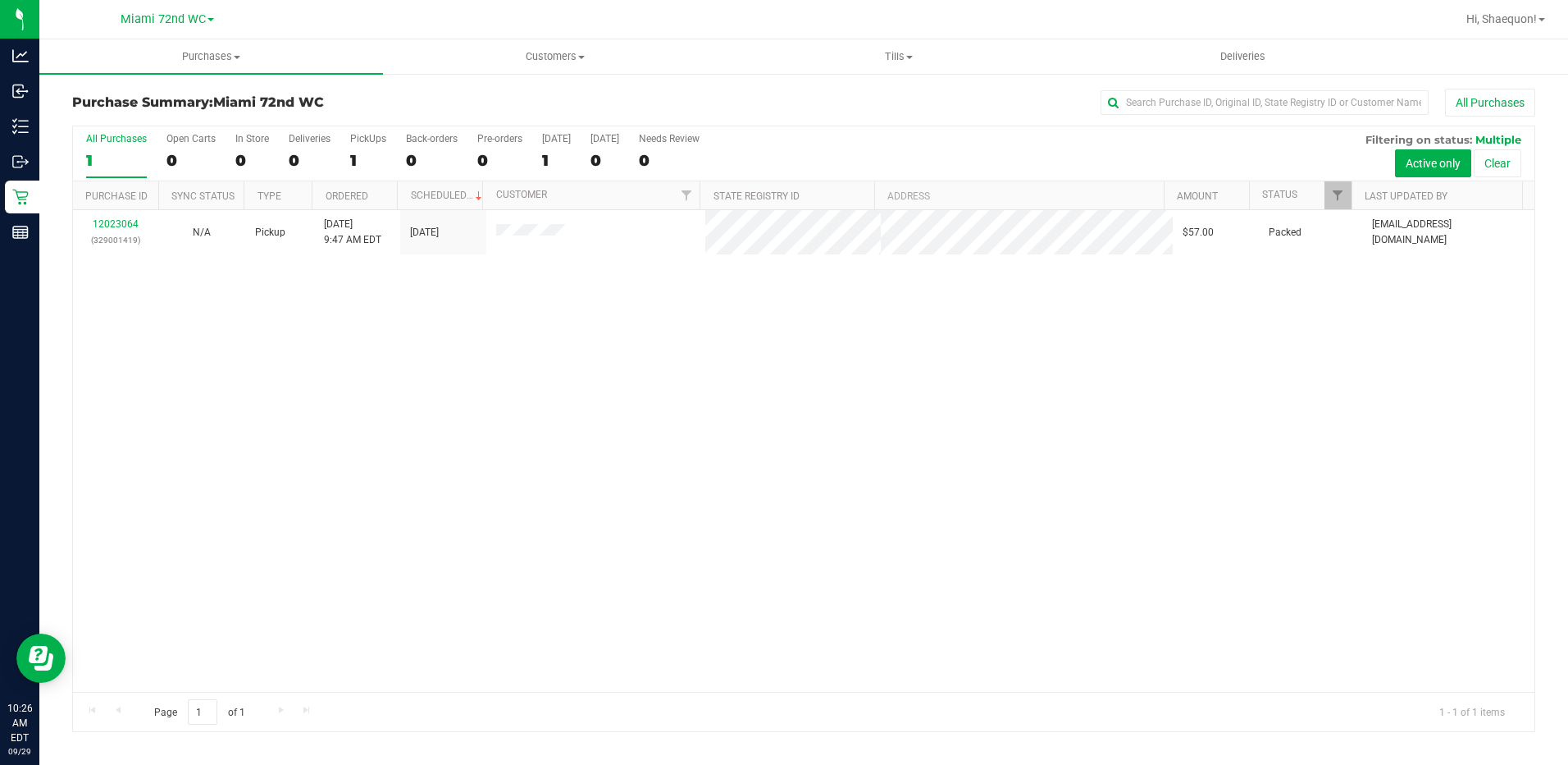
click at [474, 395] on div "12023064 (329001419) N/A Pickup [DATE] 9:47 AM EDT 9/29/2025 $57.00 Packed [EMA…" at bounding box center [803, 451] width 1462 height 481
click at [485, 351] on div "12023064 (329001419) N/A Pickup [DATE] 9:47 AM EDT 9/29/2025 $57.00 Packed [EMA…" at bounding box center [803, 451] width 1462 height 481
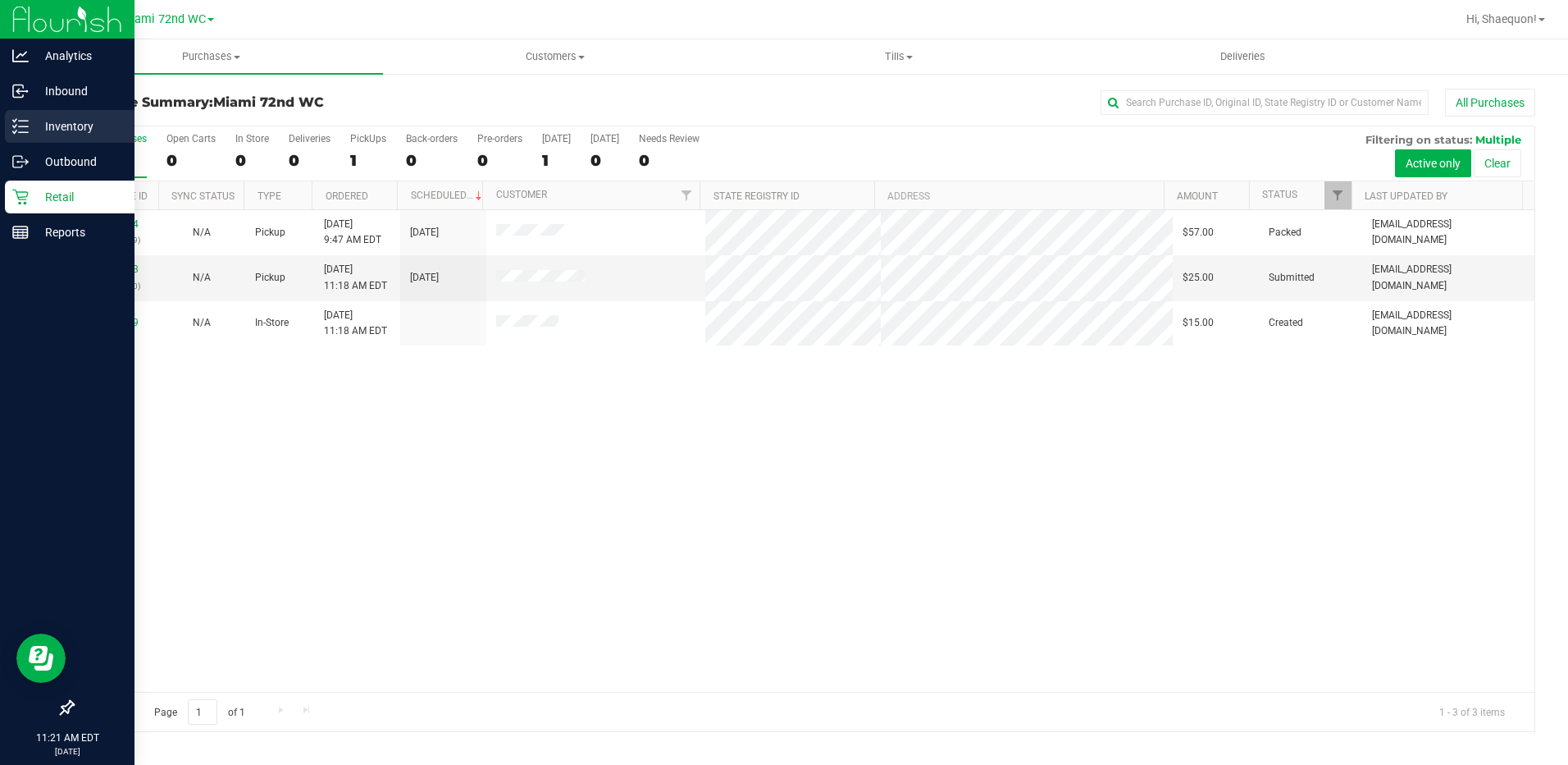
click at [39, 123] on p "Inventory" at bounding box center [77, 126] width 98 height 20
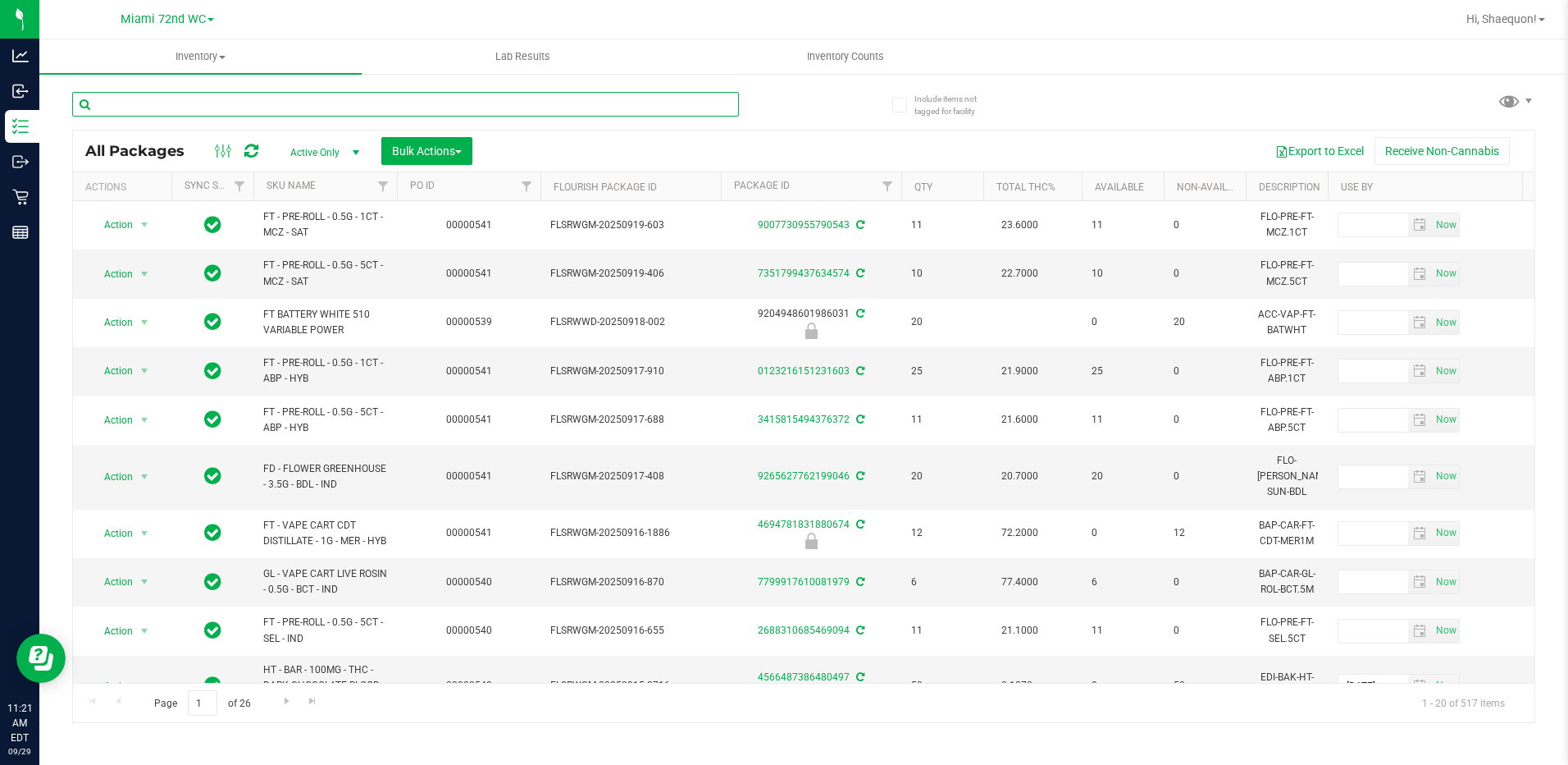
click at [231, 110] on input "text" at bounding box center [405, 104] width 666 height 24
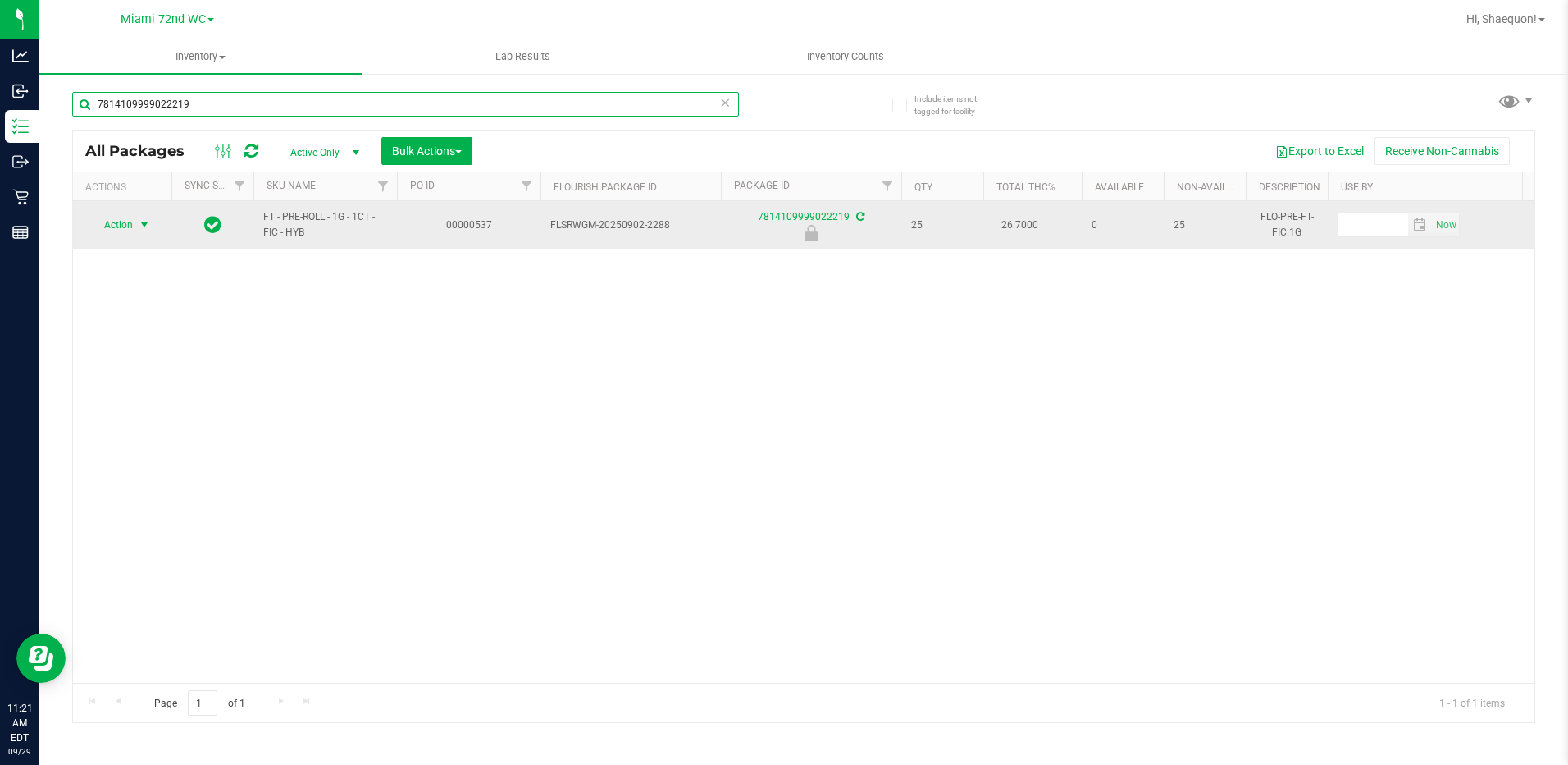
type input "7814109999022219"
click at [140, 226] on span "select" at bounding box center [144, 224] width 14 height 14
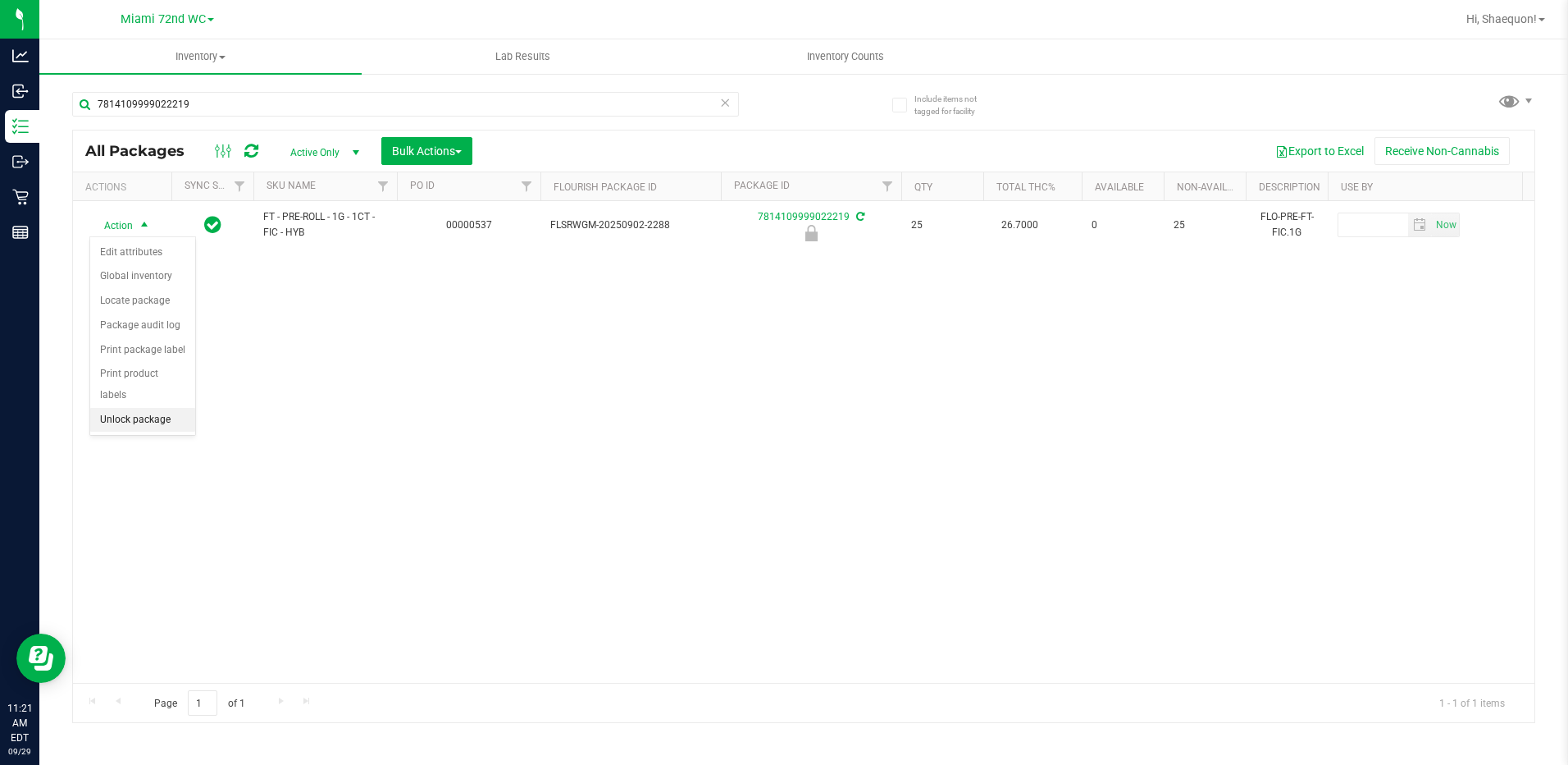
click at [150, 408] on li "Unlock package" at bounding box center [142, 420] width 105 height 24
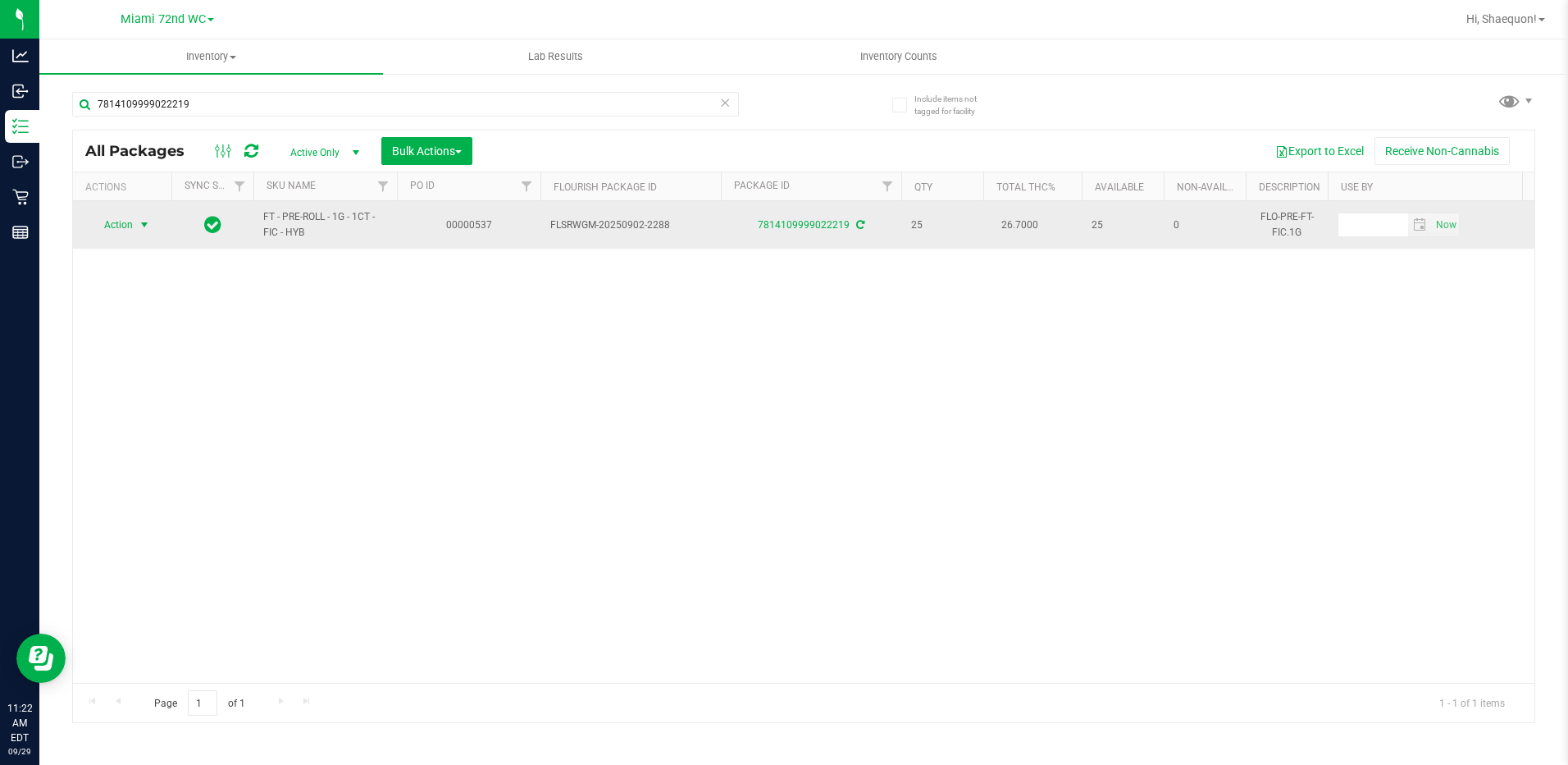
click at [139, 229] on span "select" at bounding box center [144, 224] width 14 height 14
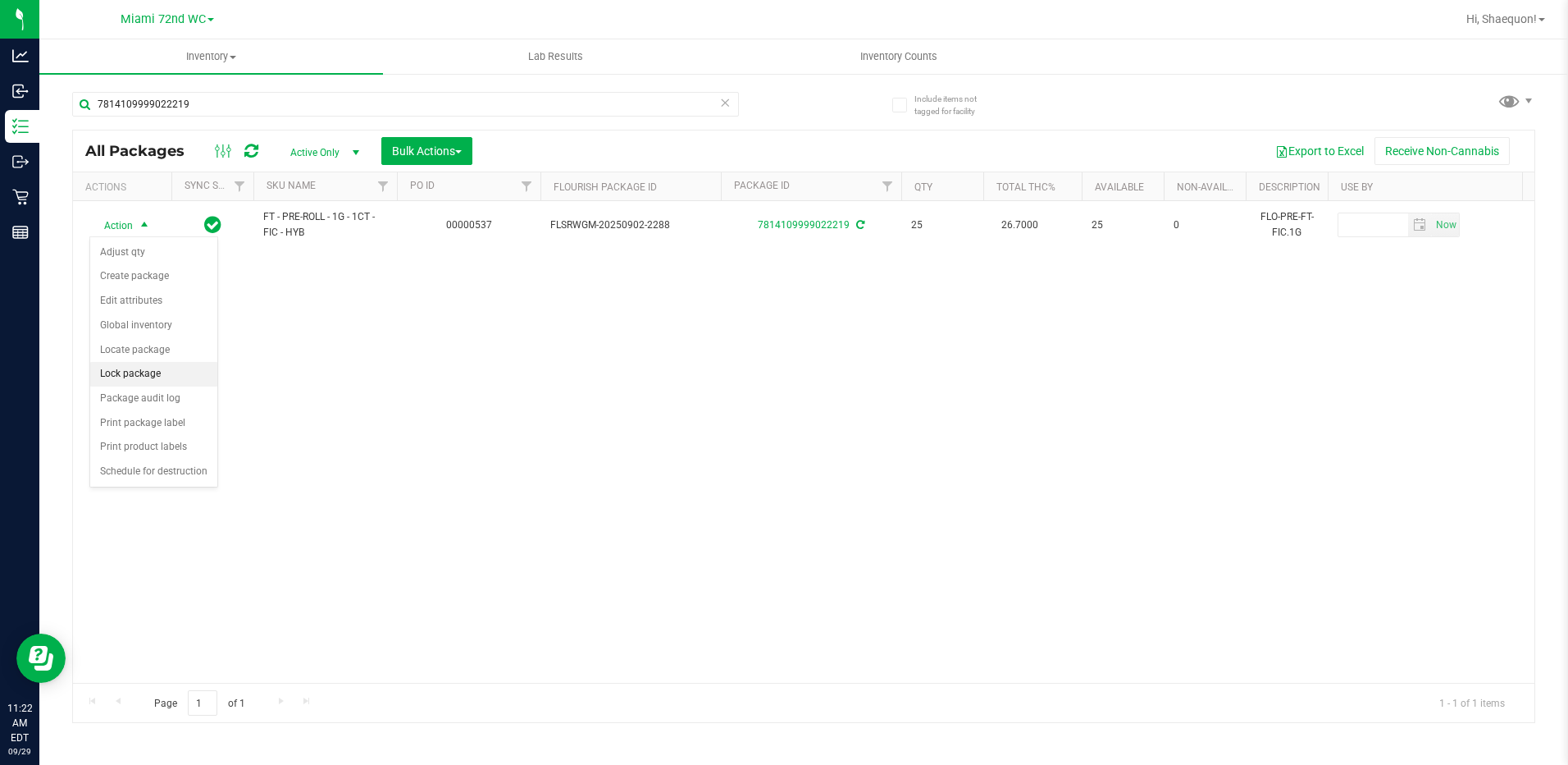
click at [159, 371] on li "Lock package" at bounding box center [153, 374] width 127 height 24
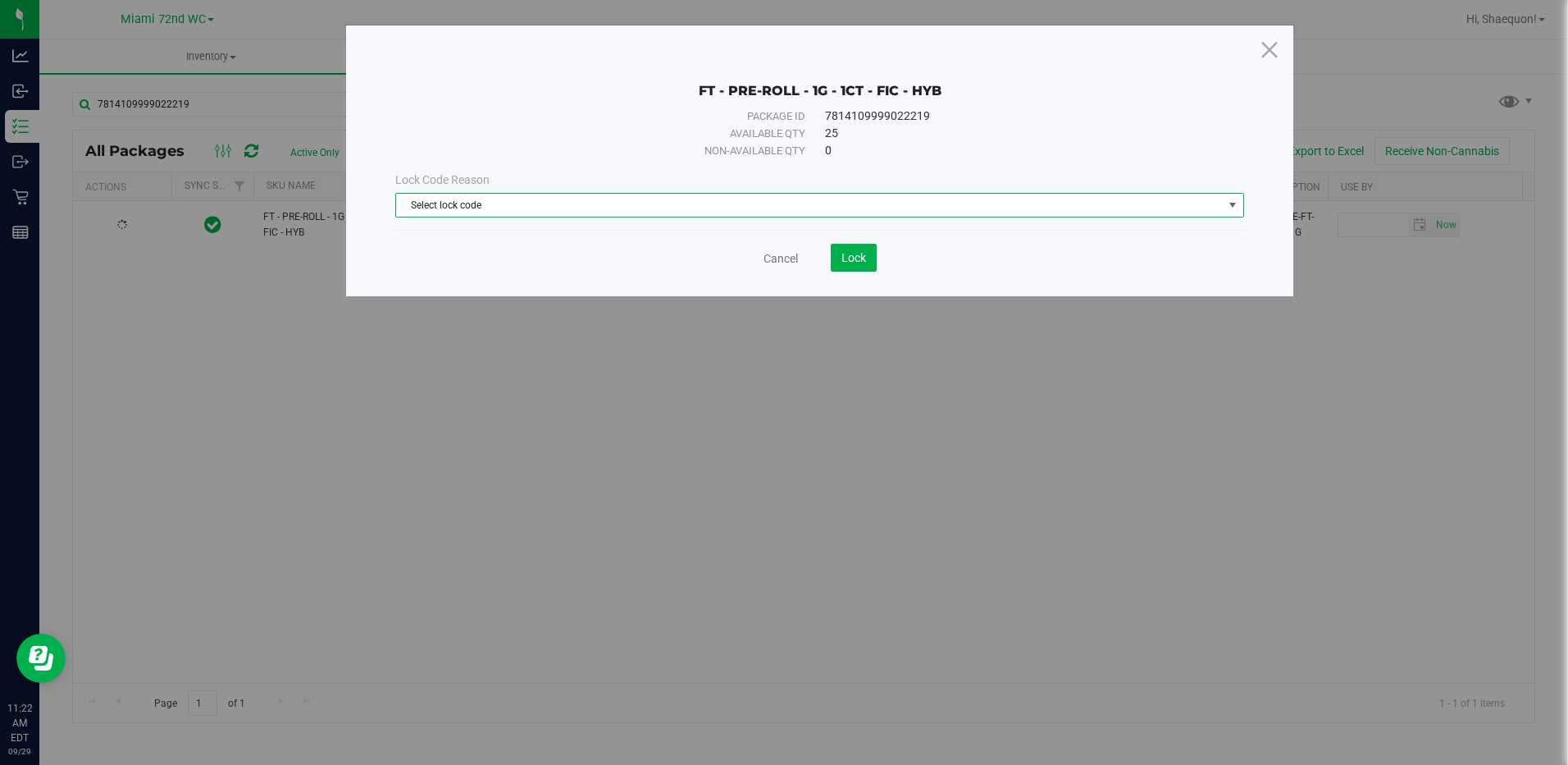
click at [1230, 204] on span "select" at bounding box center [1232, 205] width 14 height 14
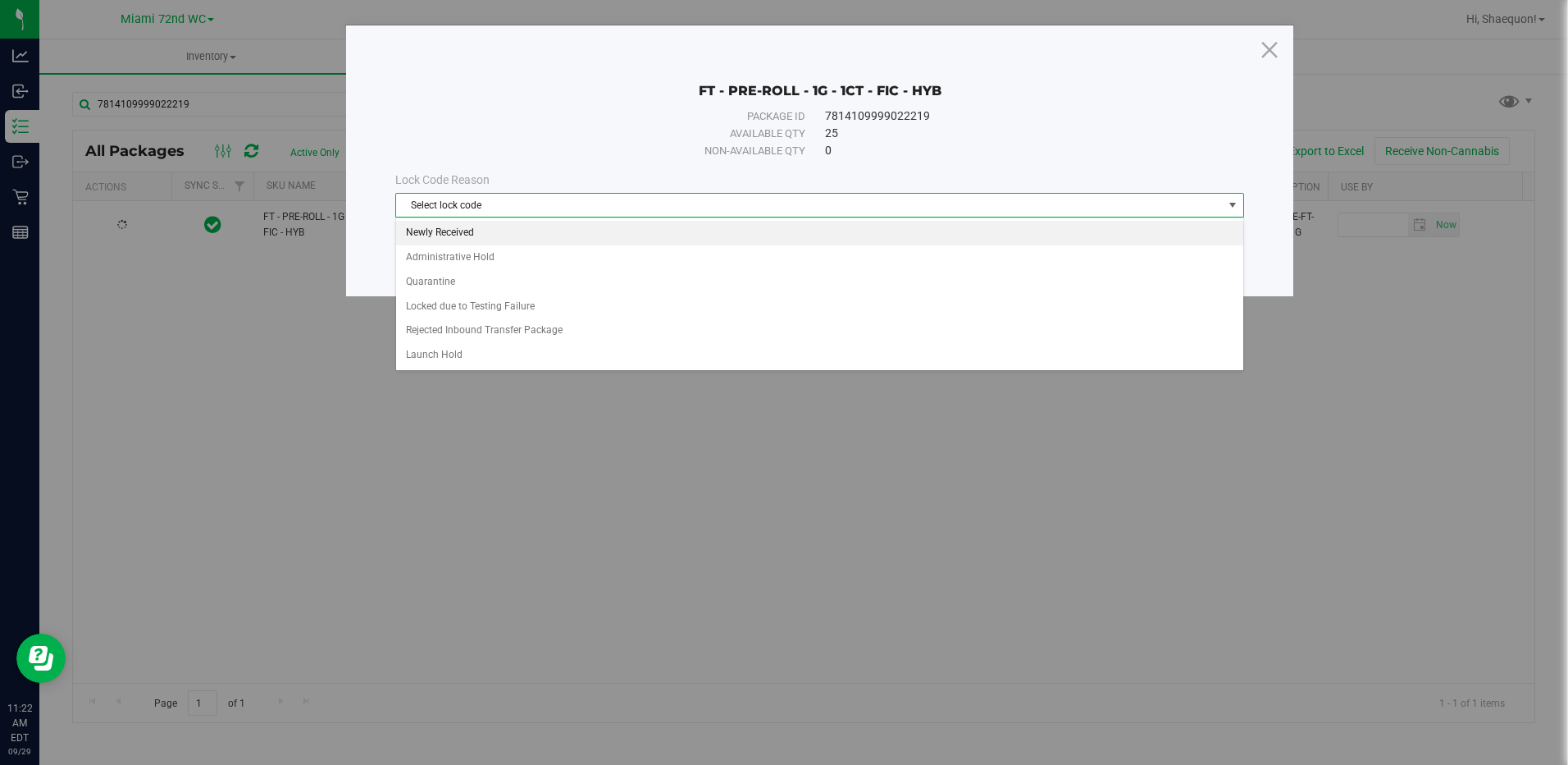
click at [1158, 240] on li "Newly Received" at bounding box center [820, 232] width 847 height 24
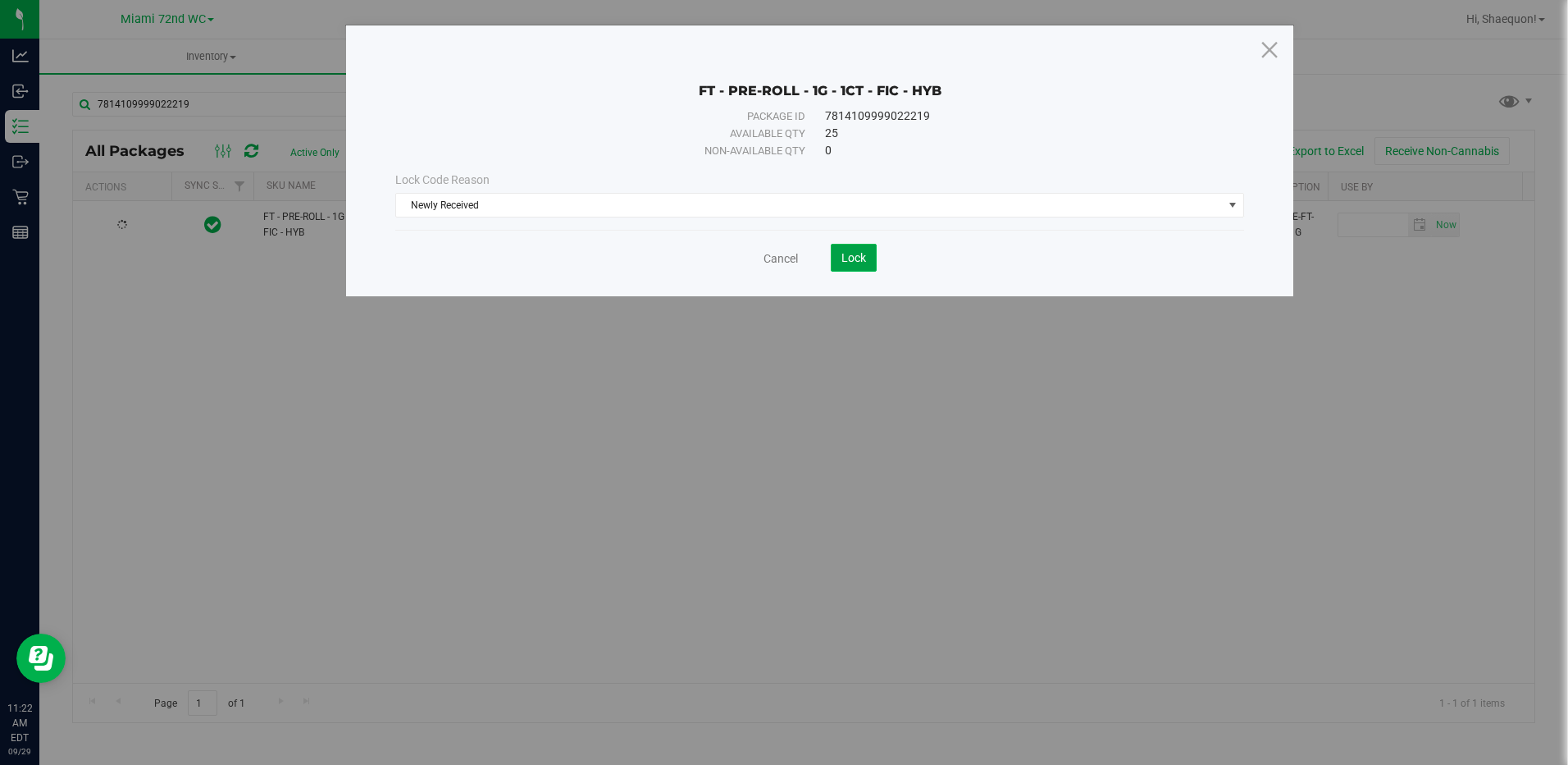
click at [870, 269] on button "Lock" at bounding box center [853, 257] width 46 height 28
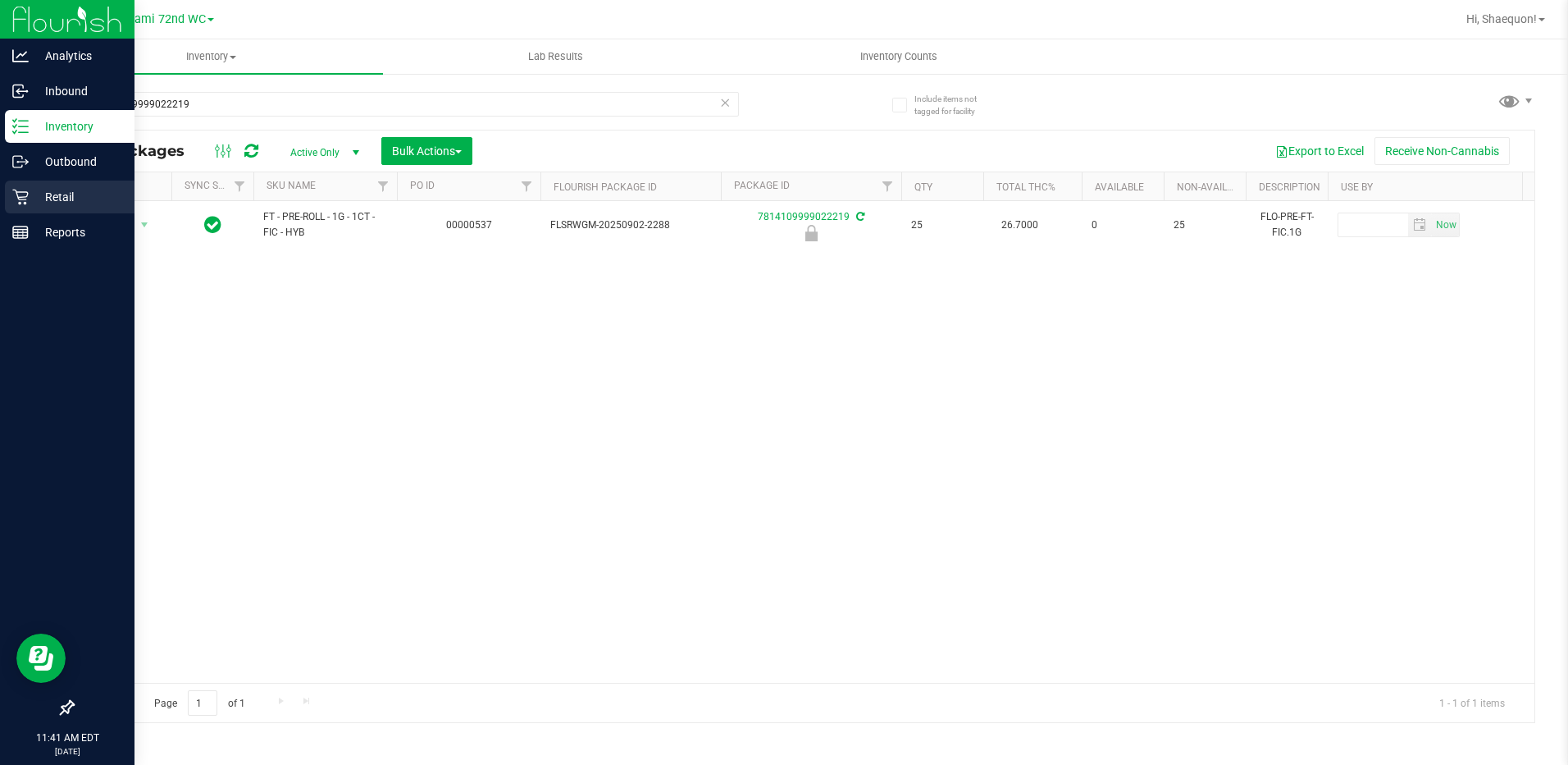
click at [24, 190] on icon at bounding box center [21, 196] width 16 height 16
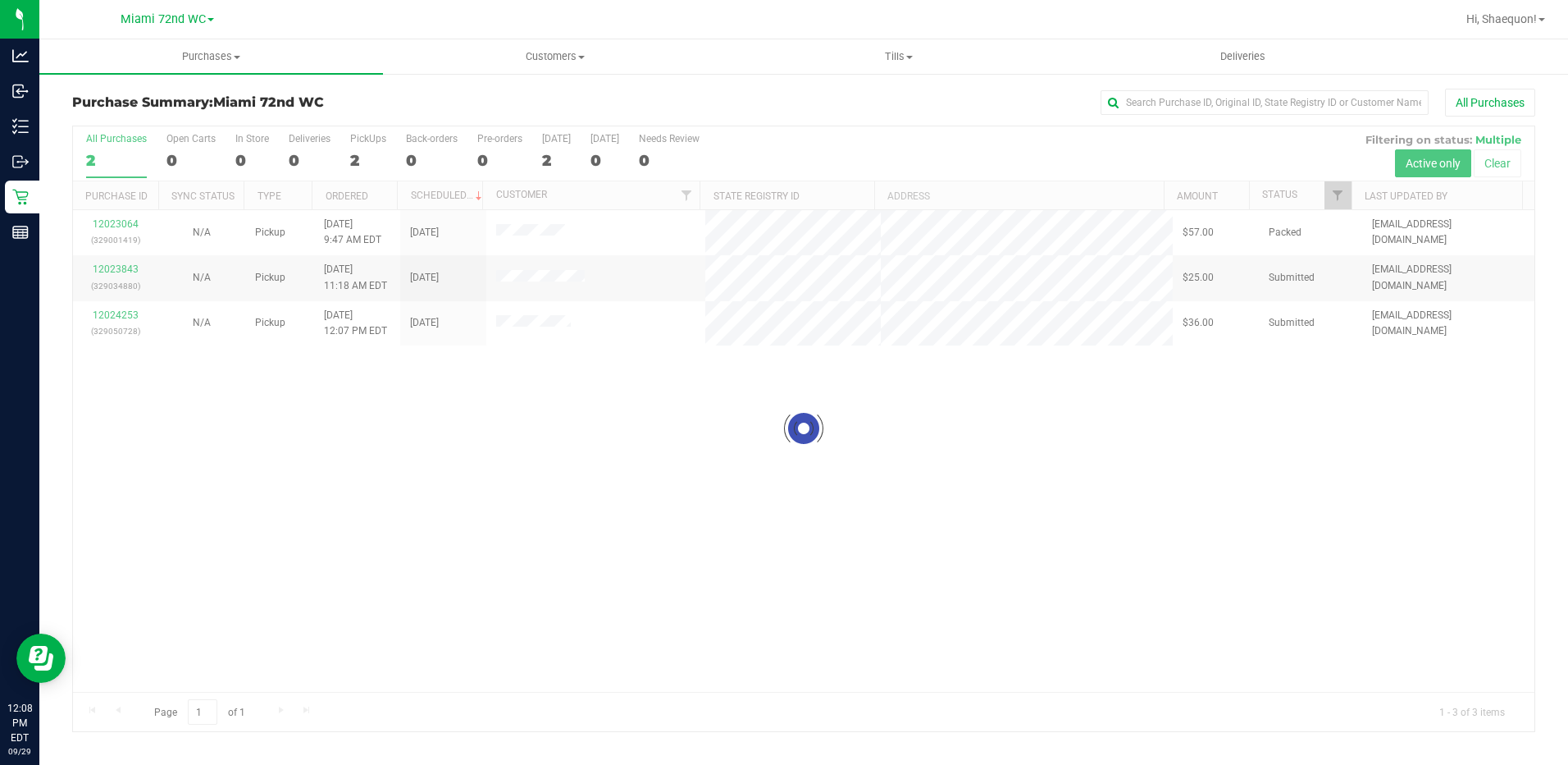
click at [127, 316] on div at bounding box center [803, 428] width 1462 height 605
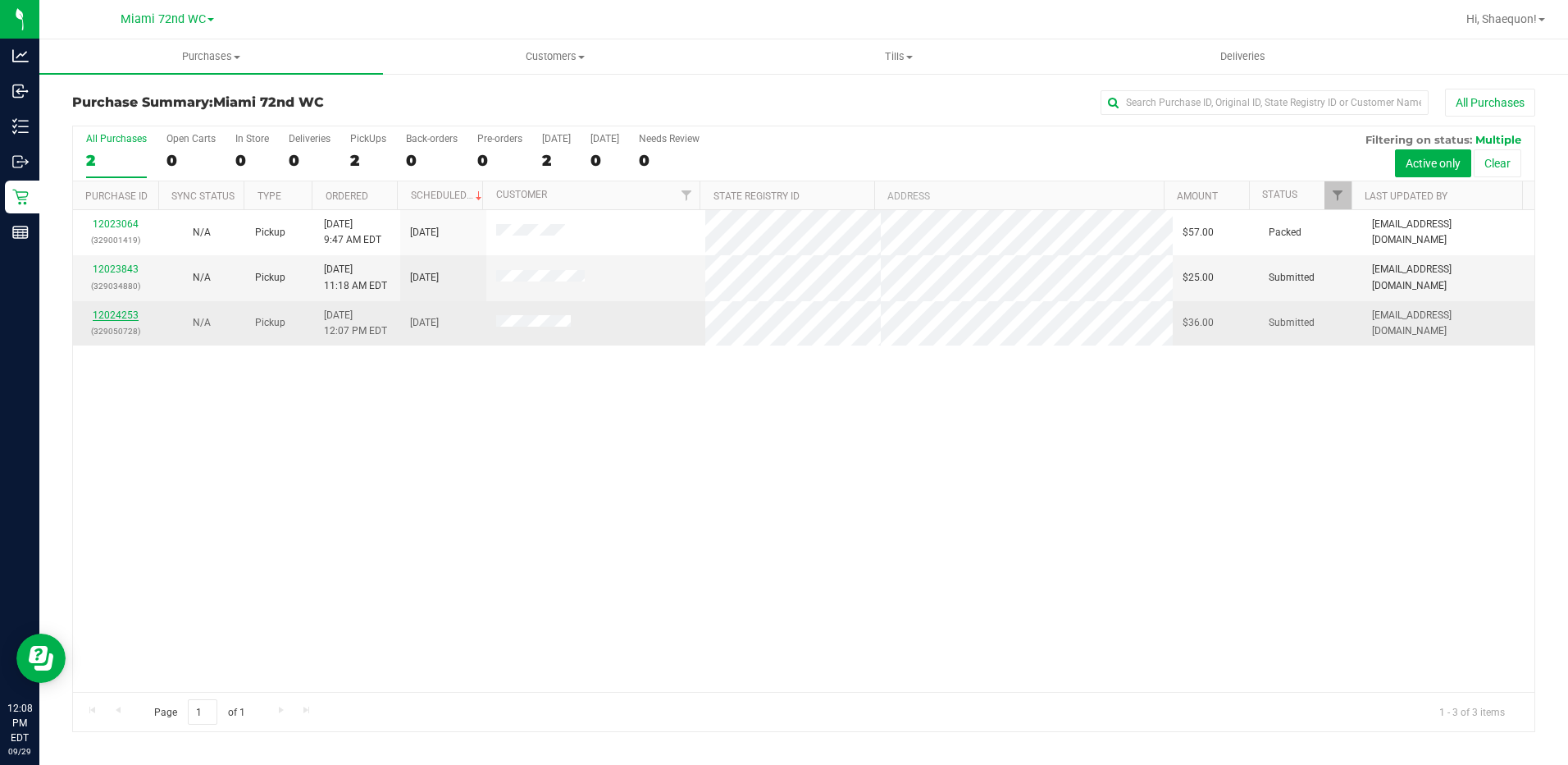
click at [116, 316] on link "12024253" at bounding box center [115, 314] width 46 height 12
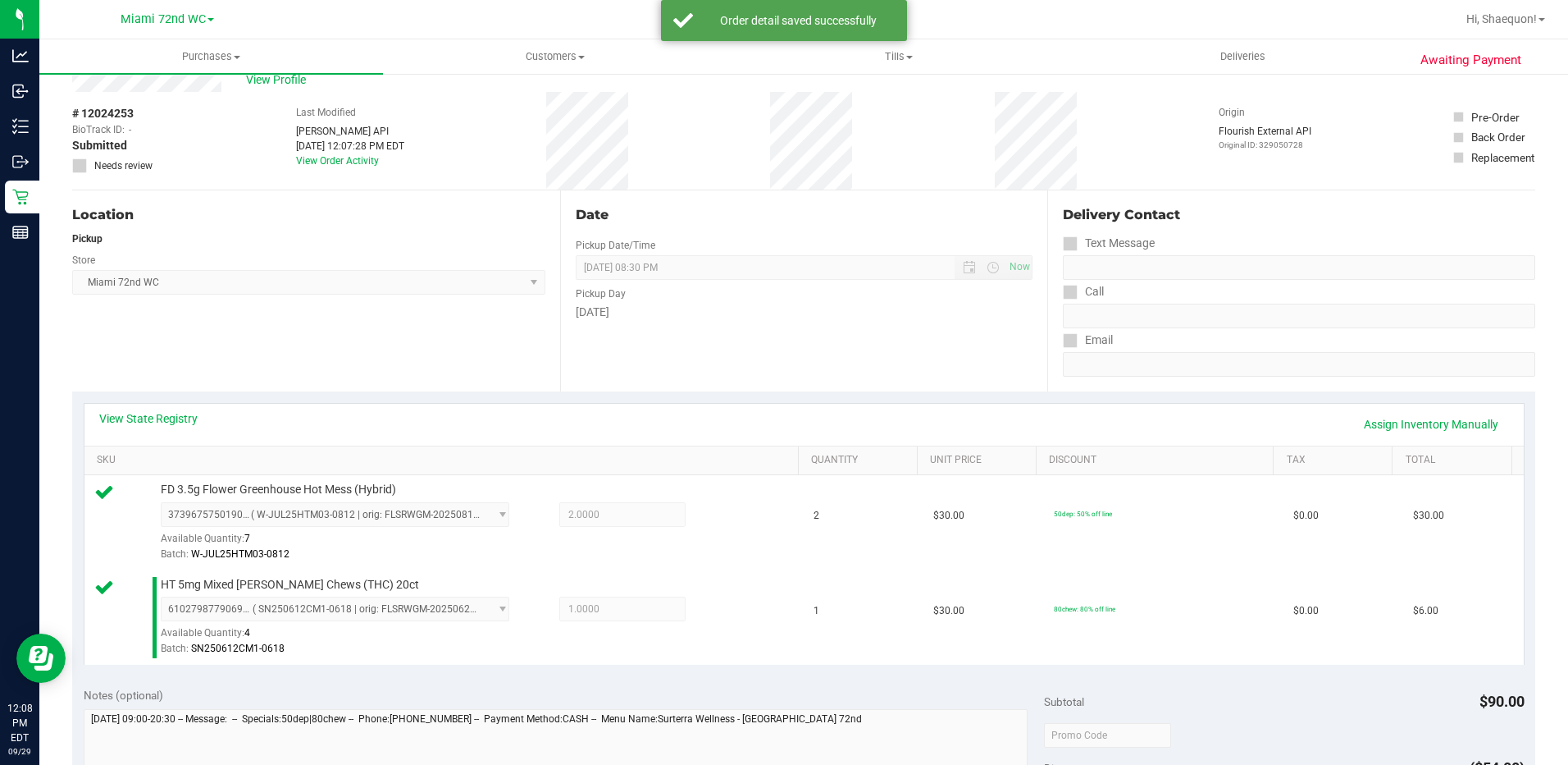
scroll to position [492, 0]
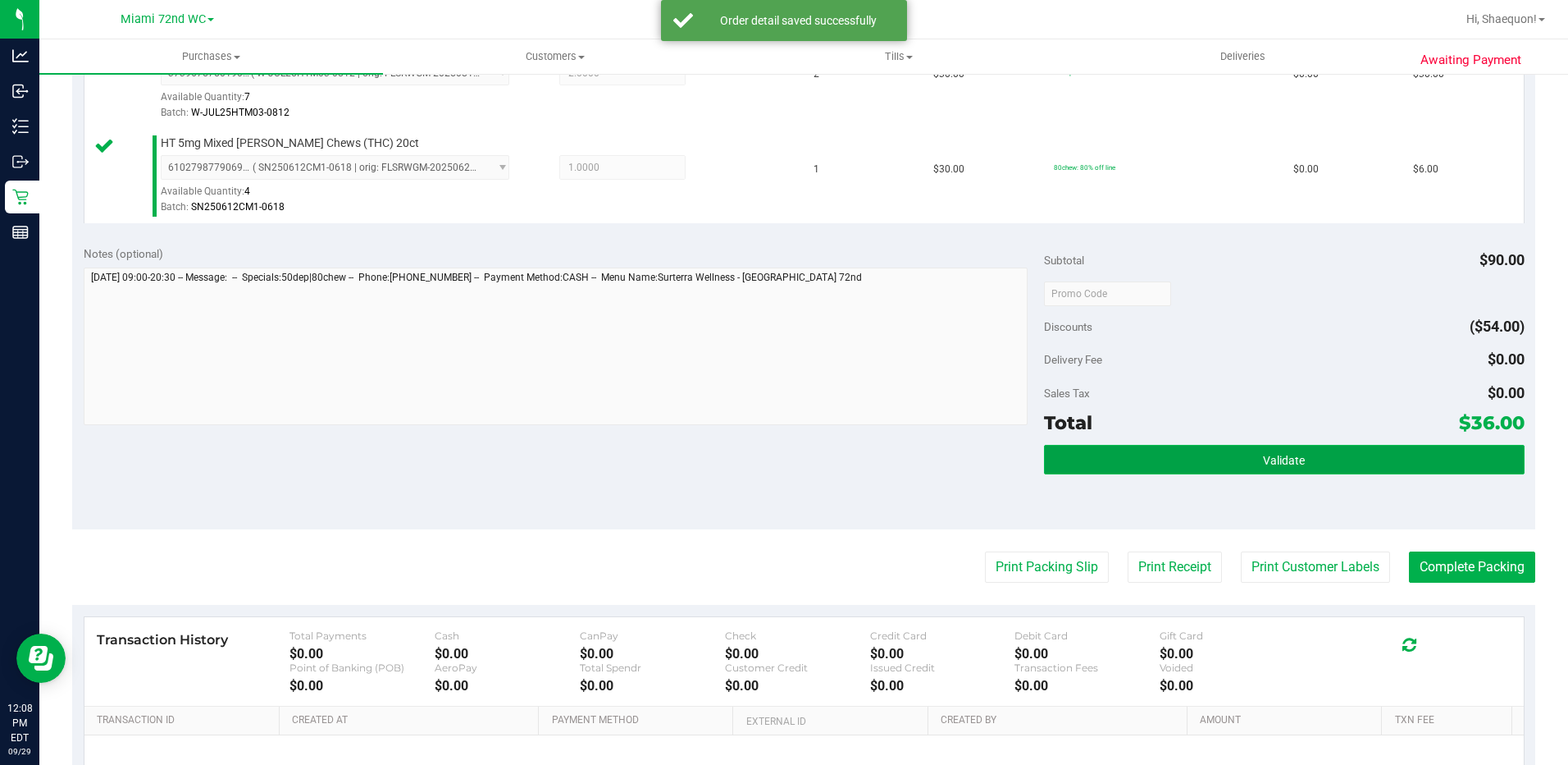
click at [1312, 463] on button "Validate" at bounding box center [1284, 460] width 481 height 30
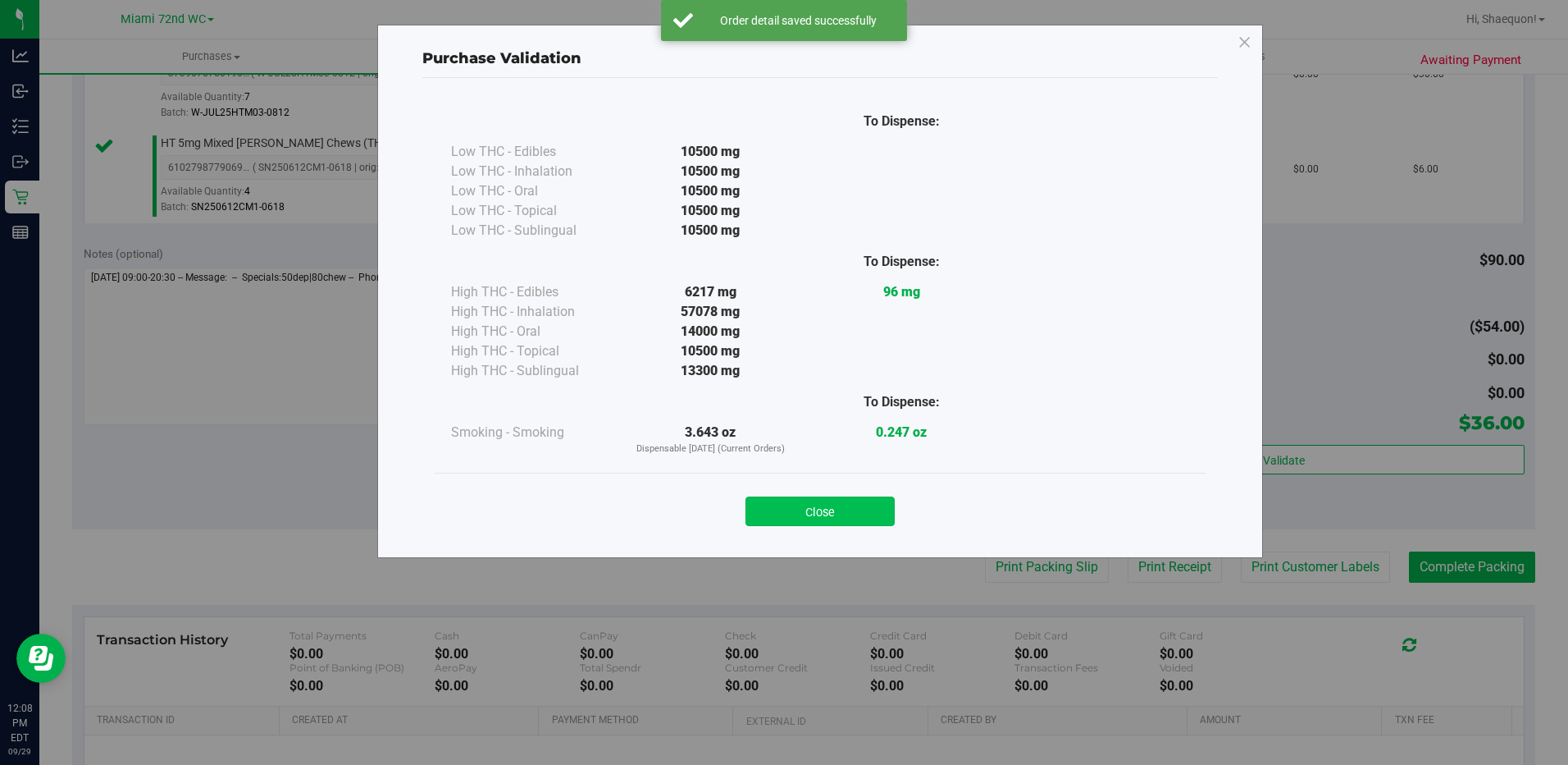
click at [830, 516] on button "Close" at bounding box center [820, 511] width 150 height 30
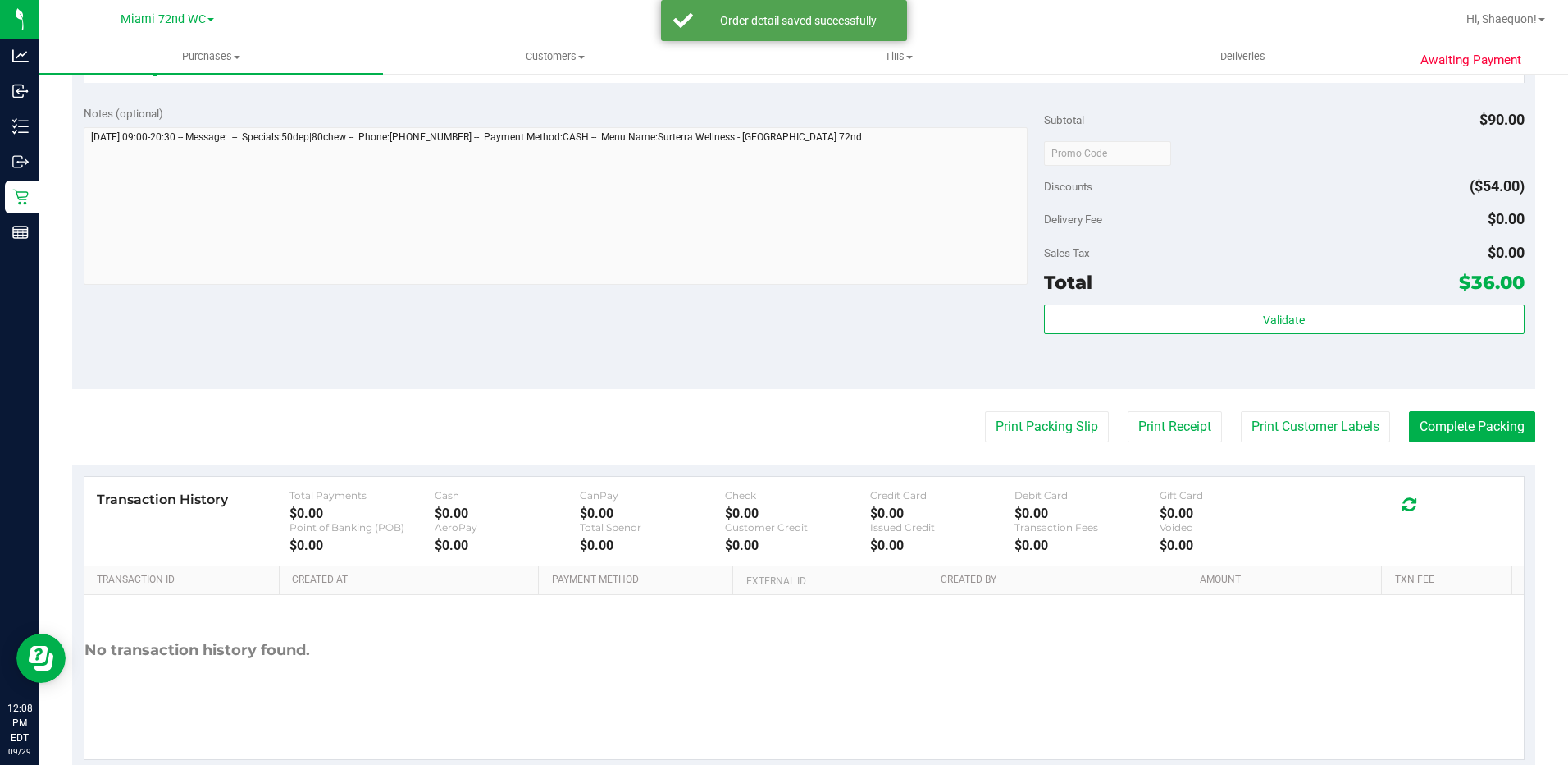
scroll to position [656, 0]
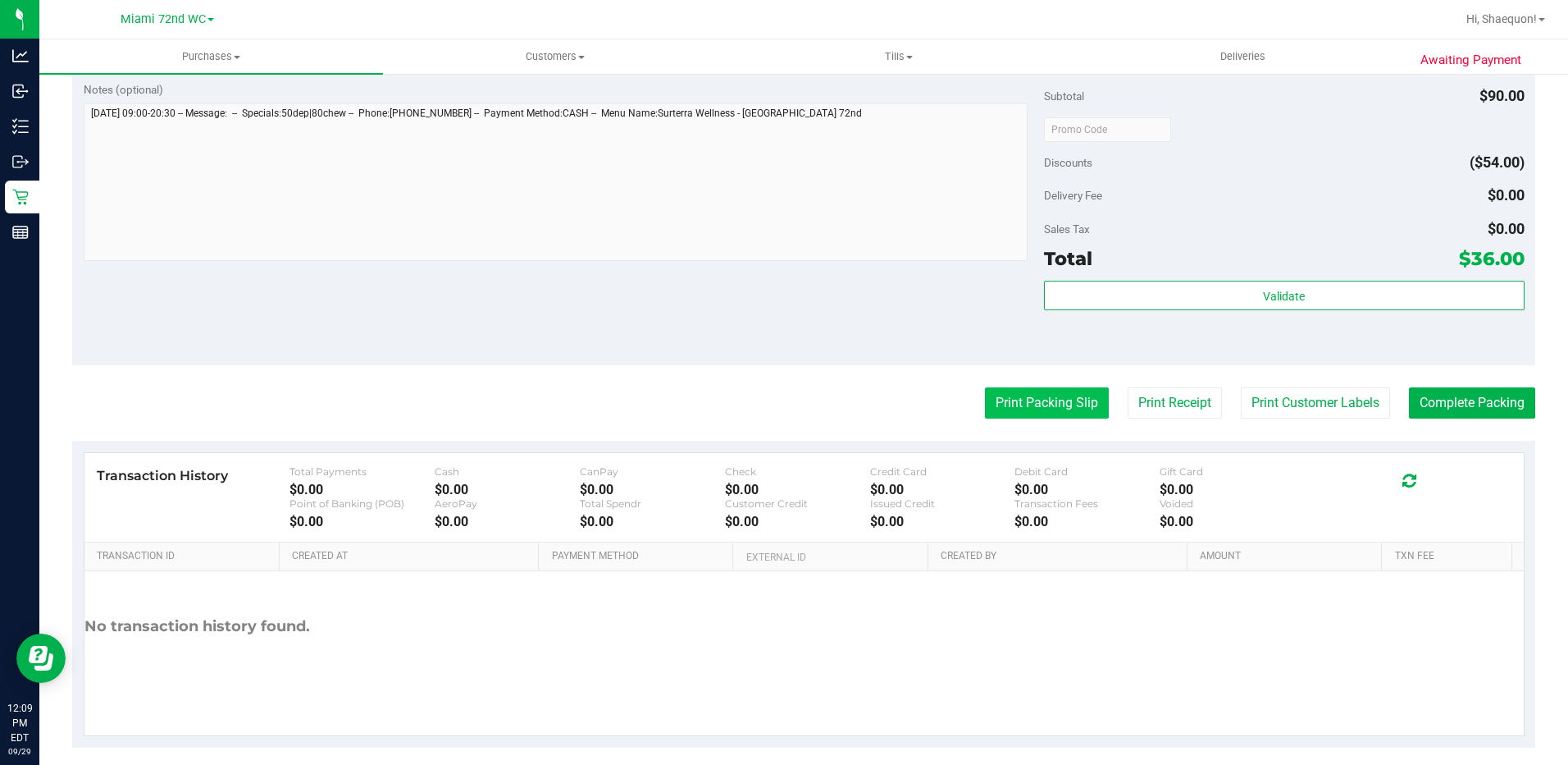
click at [1030, 412] on button "Print Packing Slip" at bounding box center [1047, 403] width 123 height 32
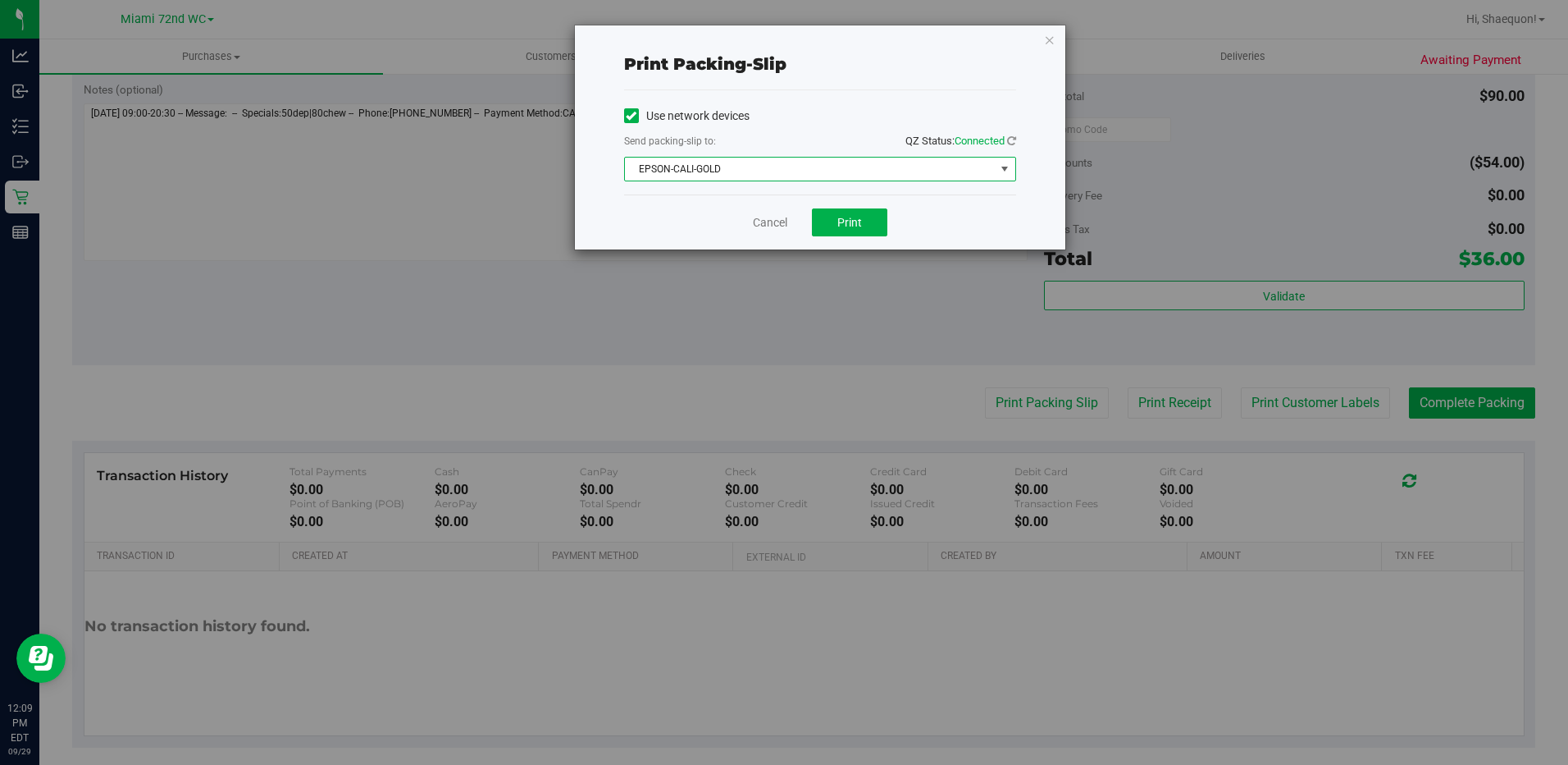
click at [1008, 160] on span "select" at bounding box center [1004, 168] width 21 height 23
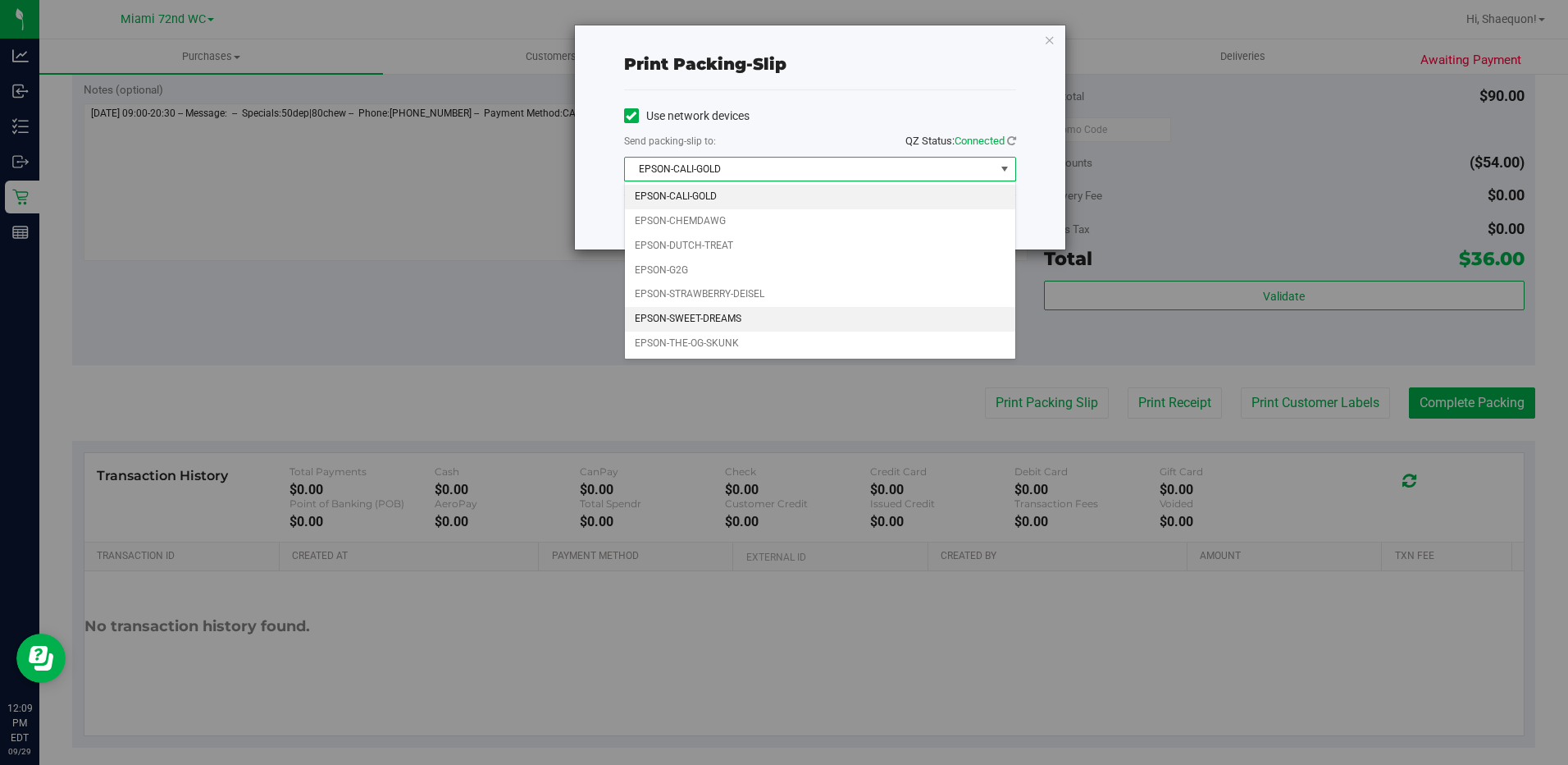
click at [875, 314] on li "EPSON-SWEET-DREAMS" at bounding box center [820, 319] width 390 height 24
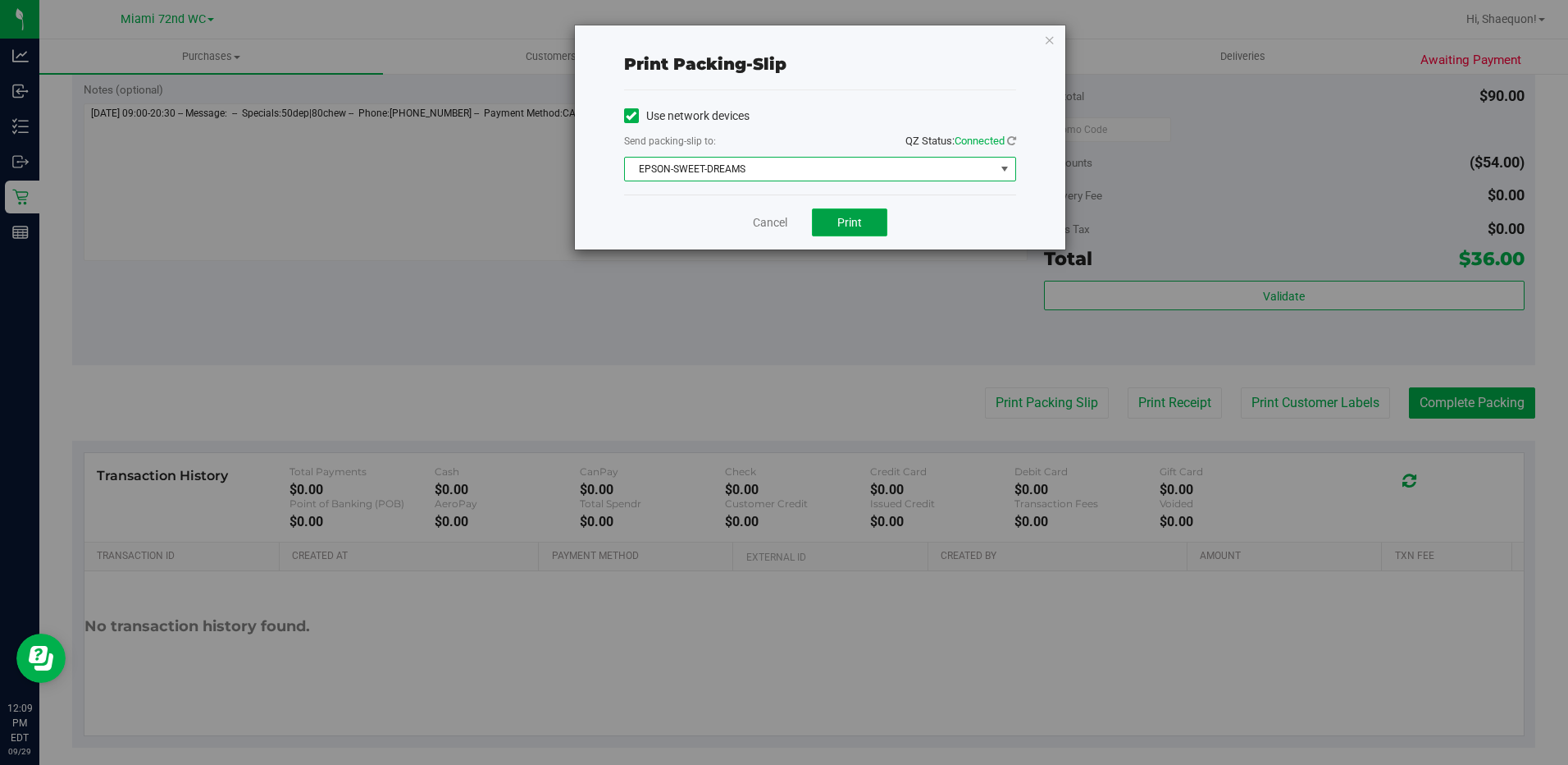
click at [872, 226] on button "Print" at bounding box center [849, 222] width 76 height 28
click at [775, 221] on link "Cancel" at bounding box center [770, 223] width 34 height 17
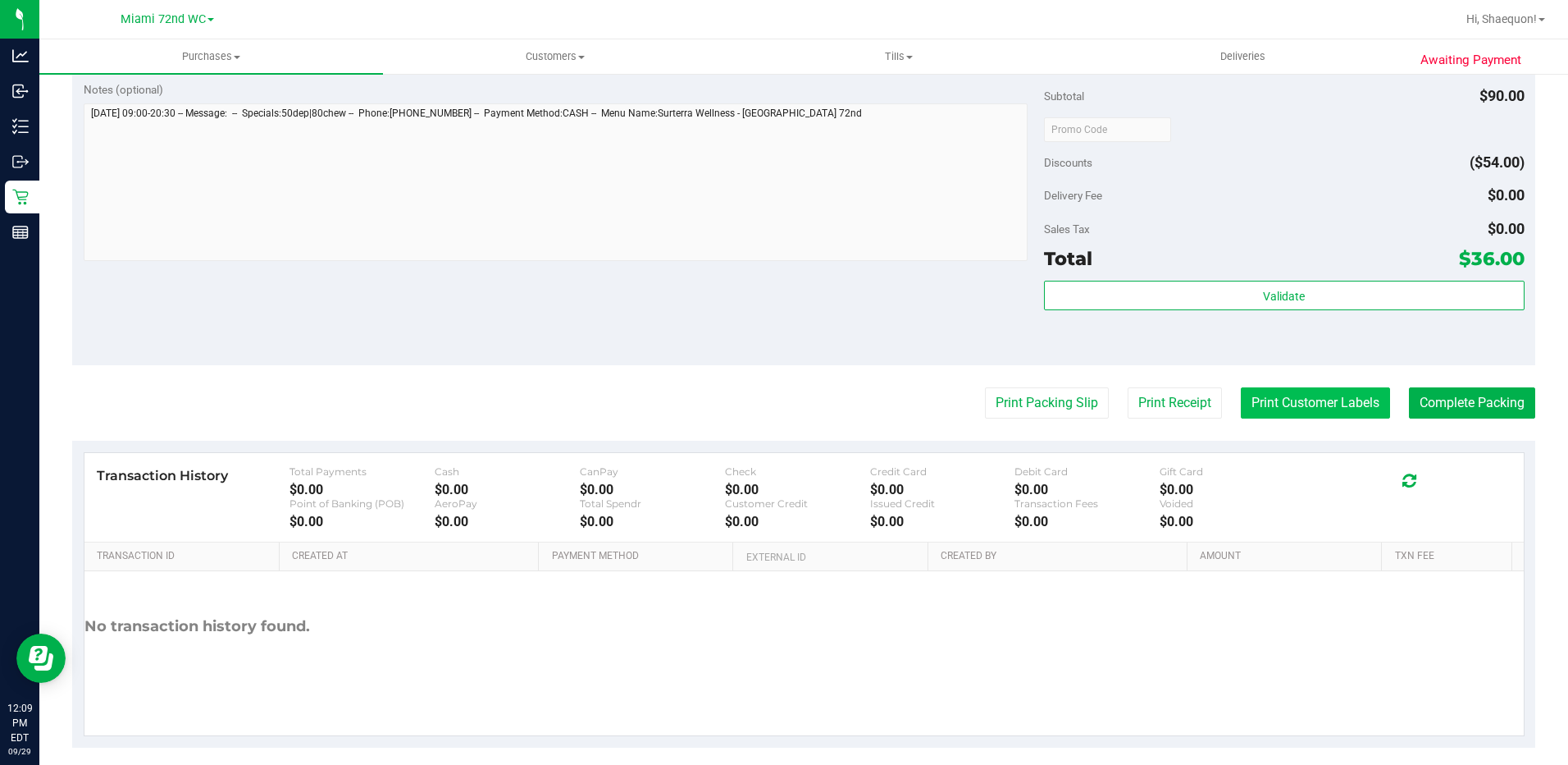
click at [1286, 398] on button "Print Customer Labels" at bounding box center [1316, 403] width 150 height 32
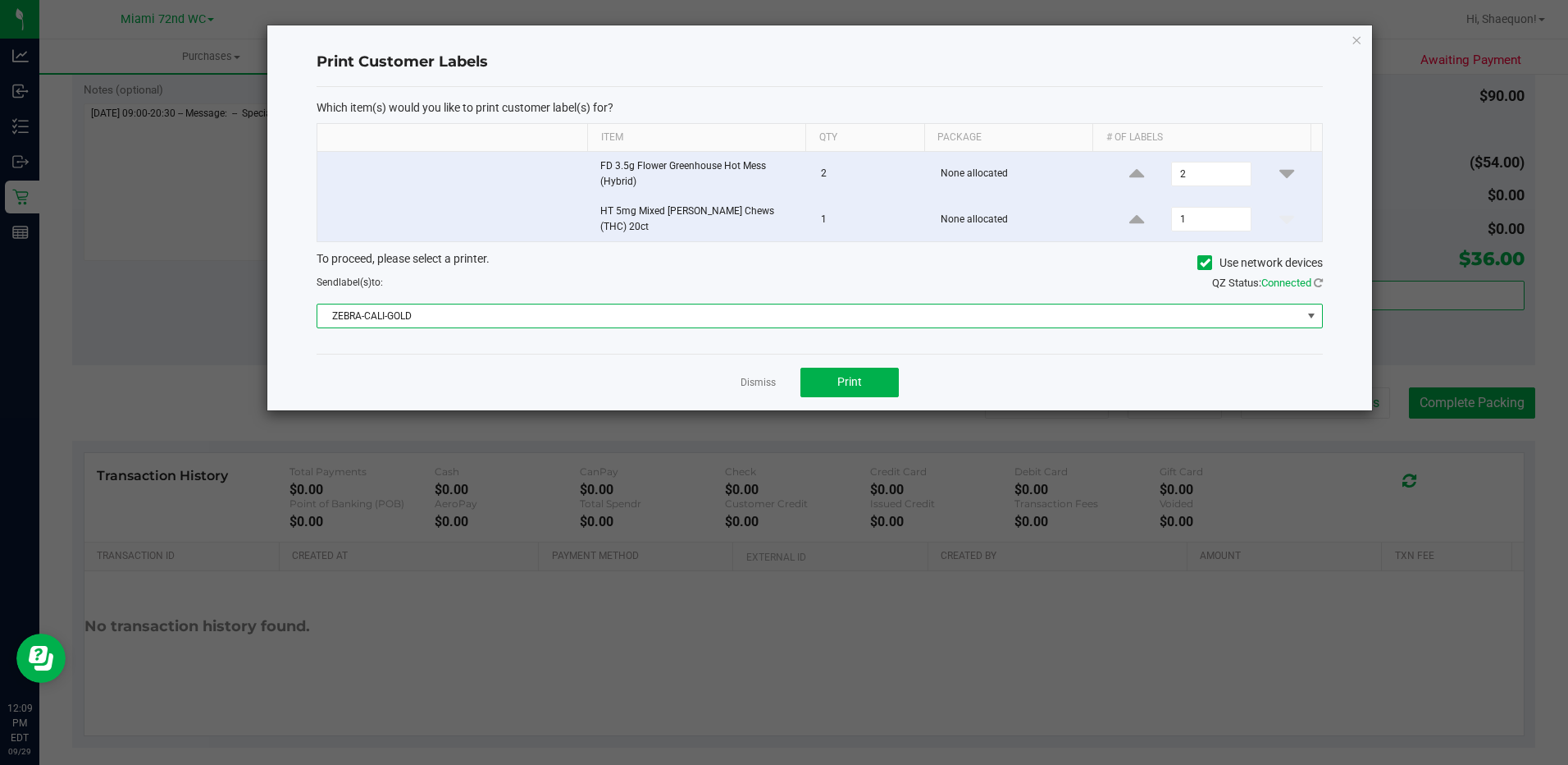
click at [1308, 313] on span at bounding box center [1311, 315] width 14 height 14
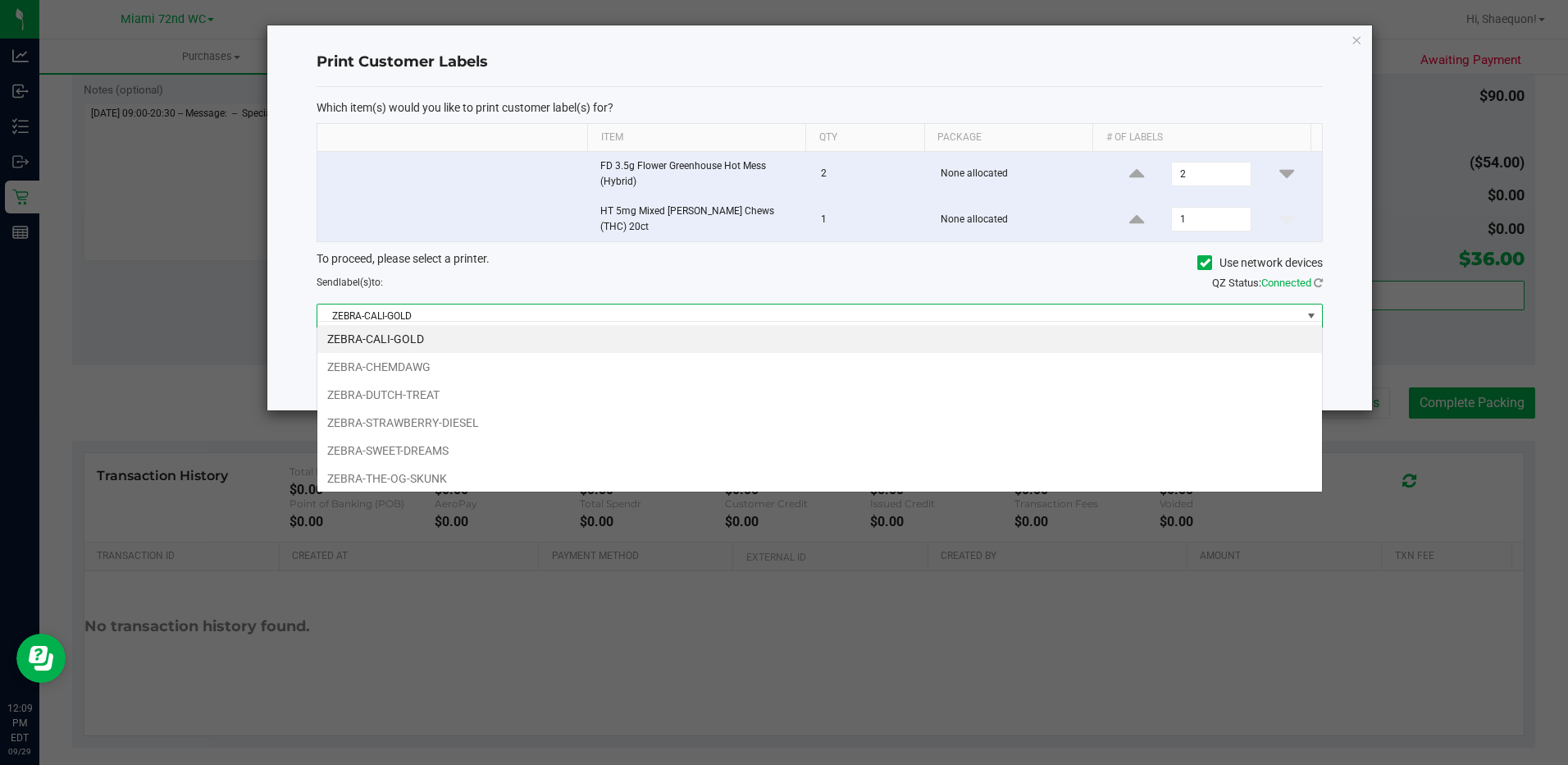
scroll to position [24, 1006]
click at [920, 442] on li "ZEBRA-SWEET-DREAMS" at bounding box center [819, 450] width 1004 height 28
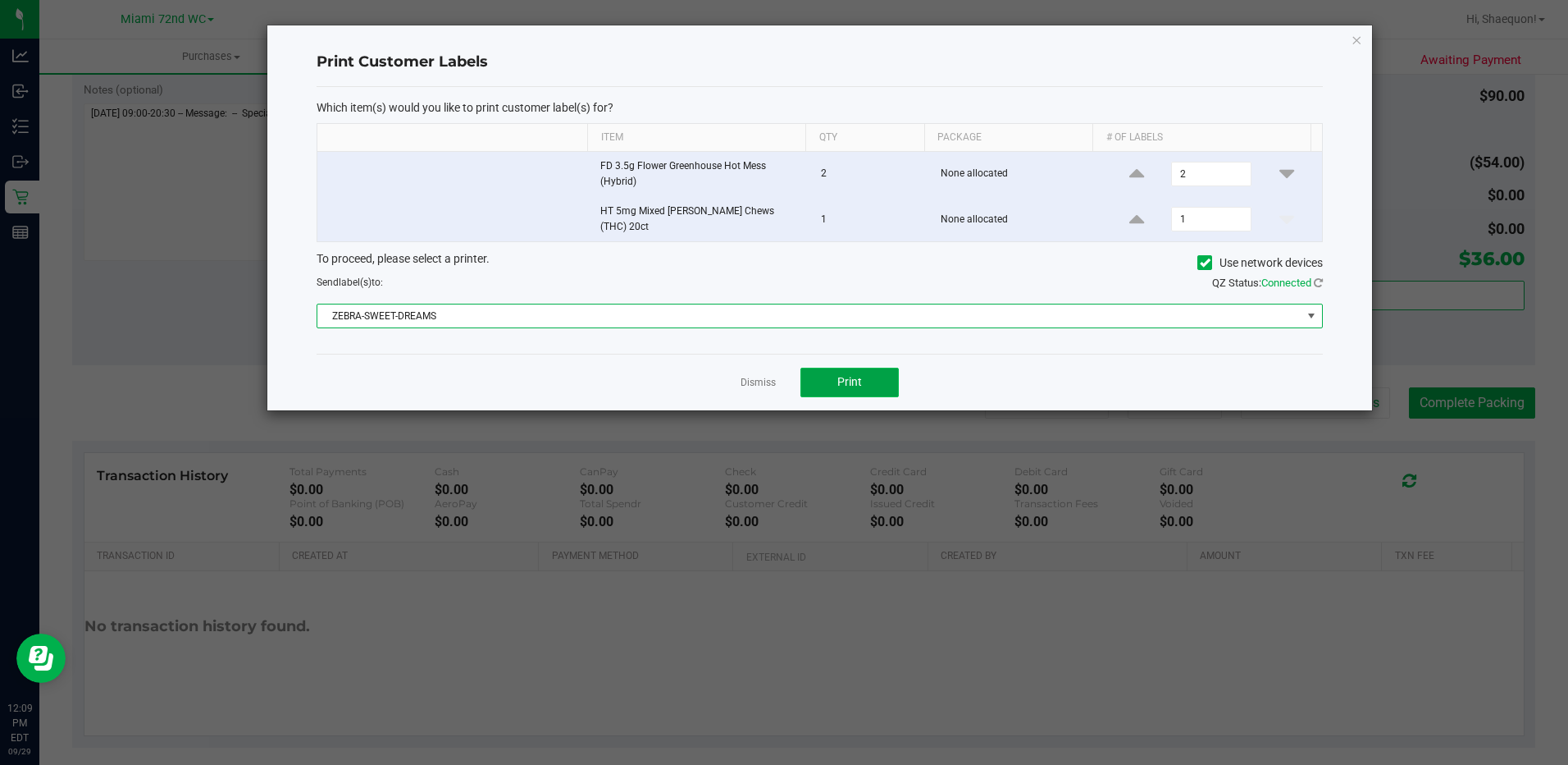
click at [880, 377] on button "Print" at bounding box center [849, 382] width 98 height 30
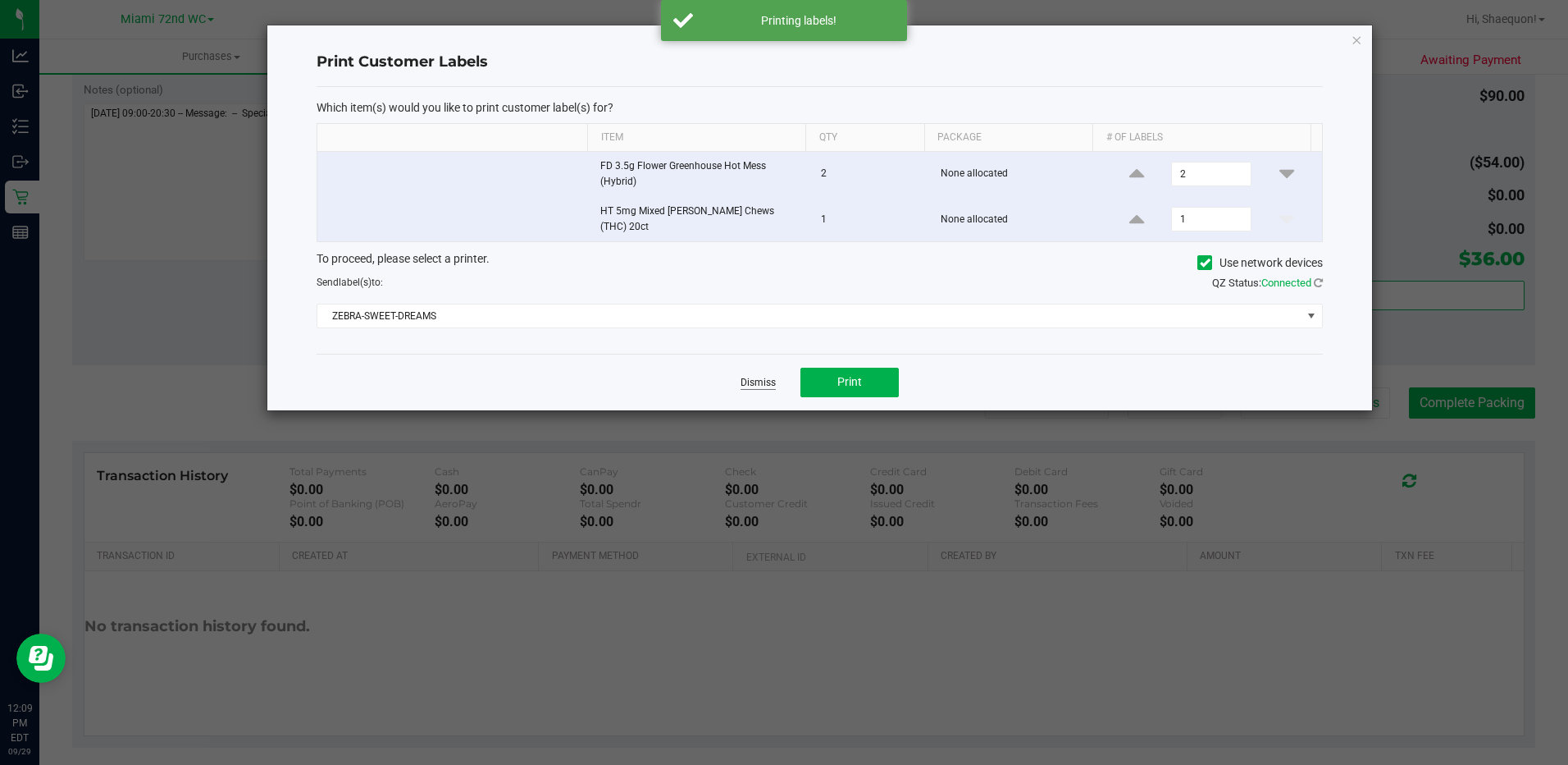
click at [761, 376] on link "Dismiss" at bounding box center [757, 382] width 35 height 14
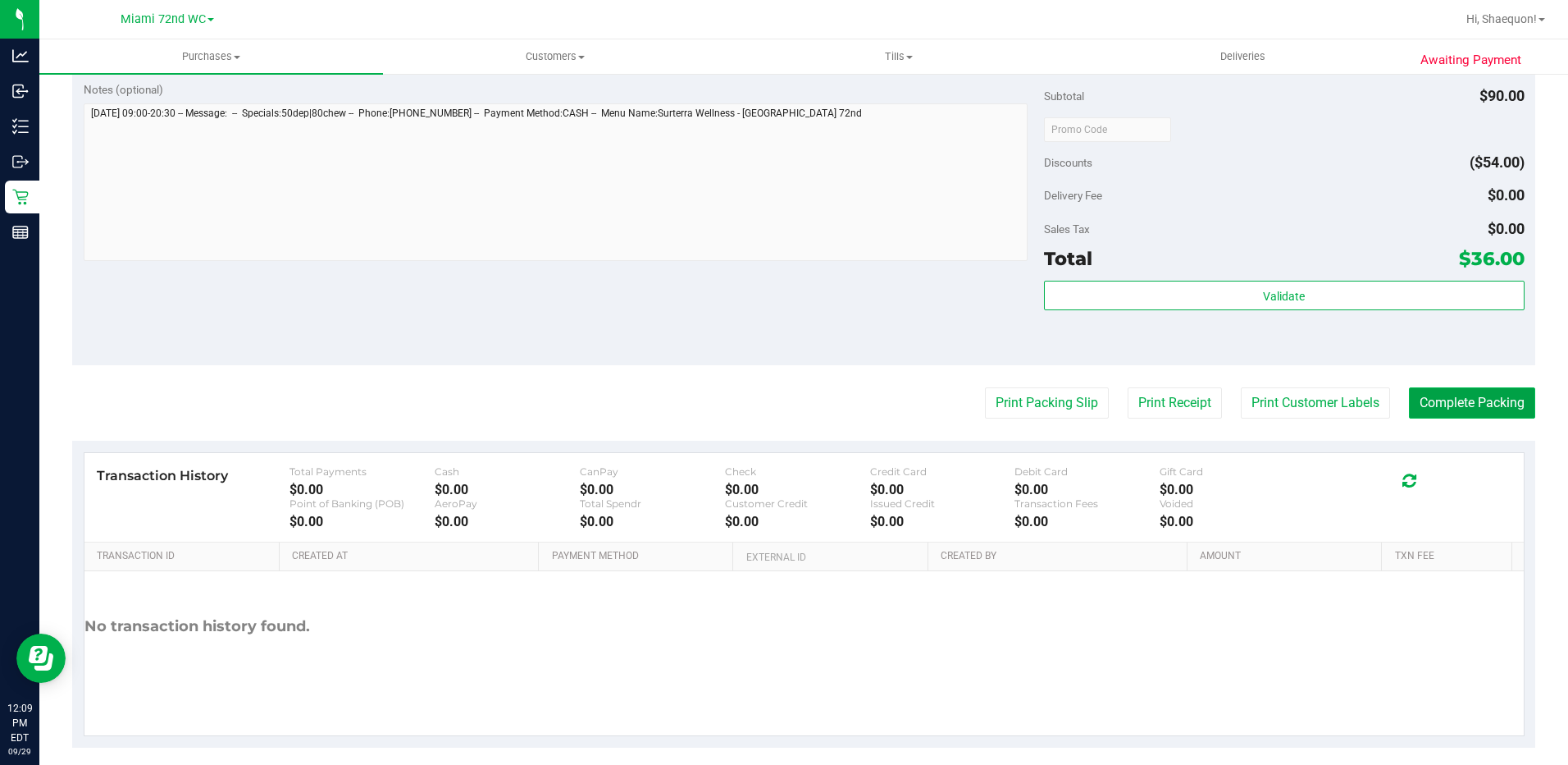
click at [1508, 414] on button "Complete Packing" at bounding box center [1472, 403] width 126 height 32
